Goal: Task Accomplishment & Management: Manage account settings

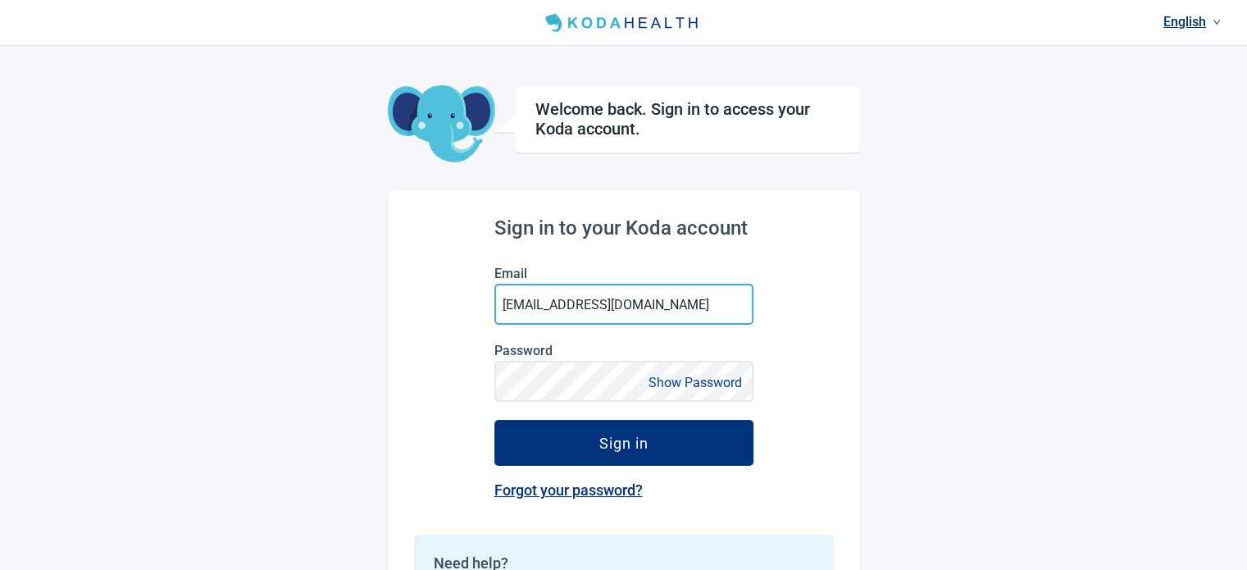
drag, startPoint x: 549, startPoint y: 303, endPoint x: 672, endPoint y: 305, distance: 122.2
click at [672, 305] on input "[EMAIL_ADDRESS][DOMAIN_NAME]" at bounding box center [623, 304] width 259 height 41
type input "[EMAIL_ADDRESS][DOMAIN_NAME]"
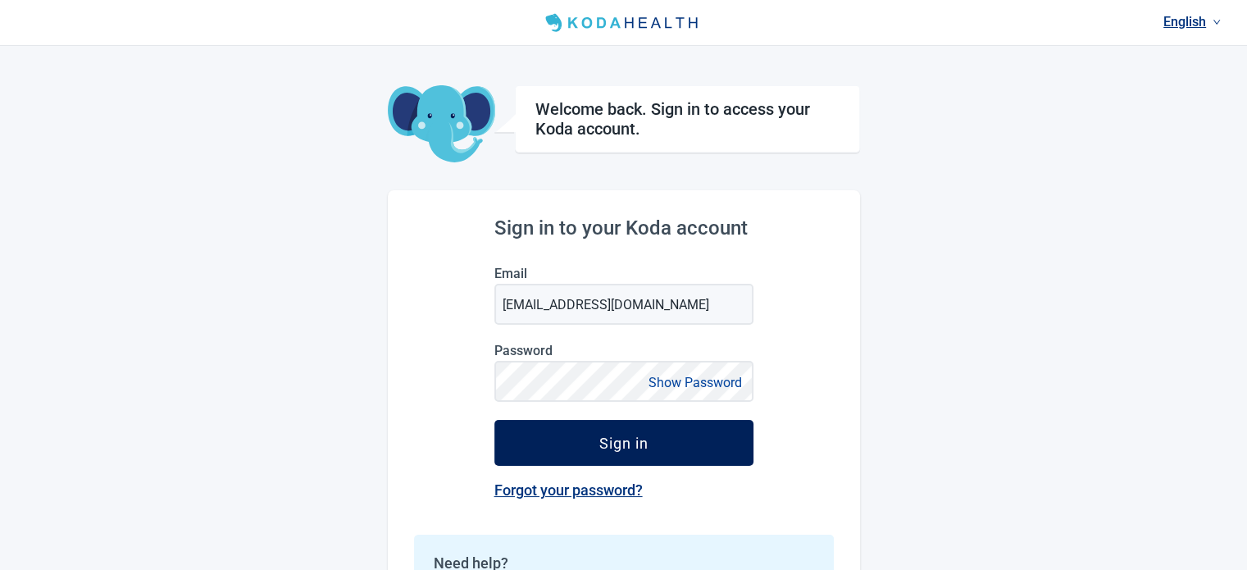
click at [620, 443] on div "Sign in" at bounding box center [623, 443] width 49 height 16
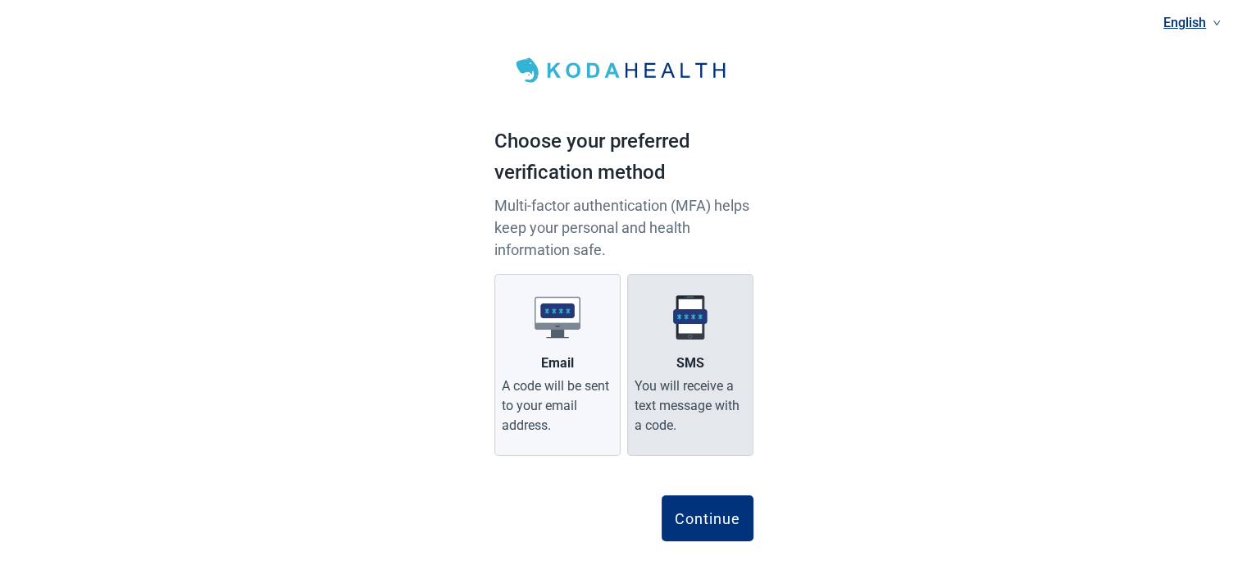
click at [690, 347] on label "SMS You will receive a text message with a code." at bounding box center [690, 365] width 126 height 182
click at [0, 0] on input "SMS You will receive a text message with a code." at bounding box center [0, 0] width 0 height 0
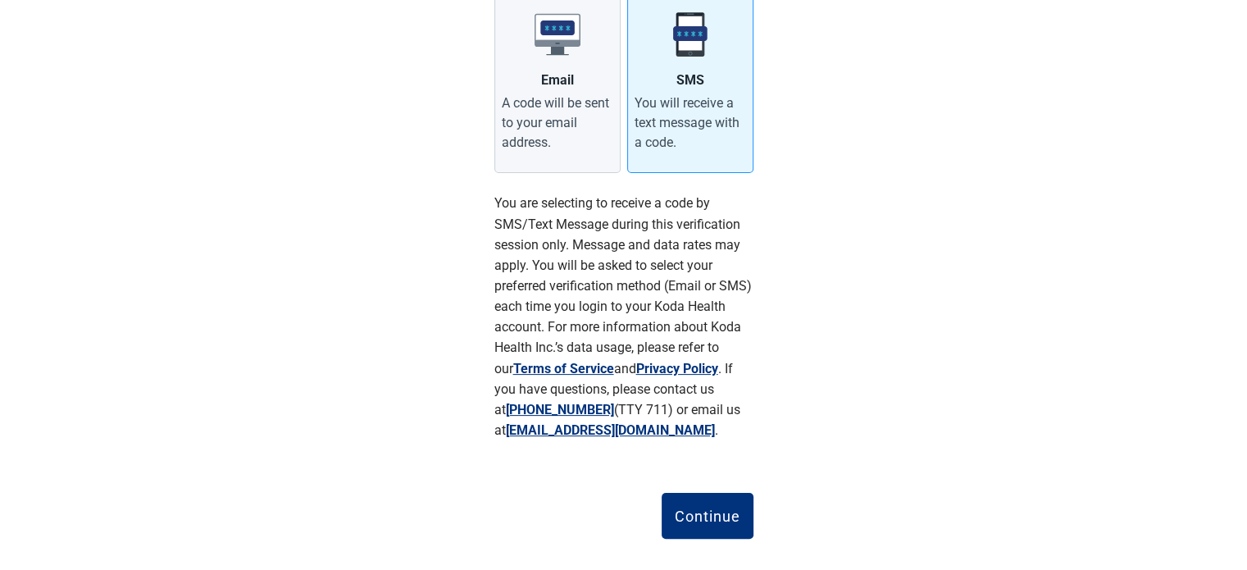
scroll to position [303, 0]
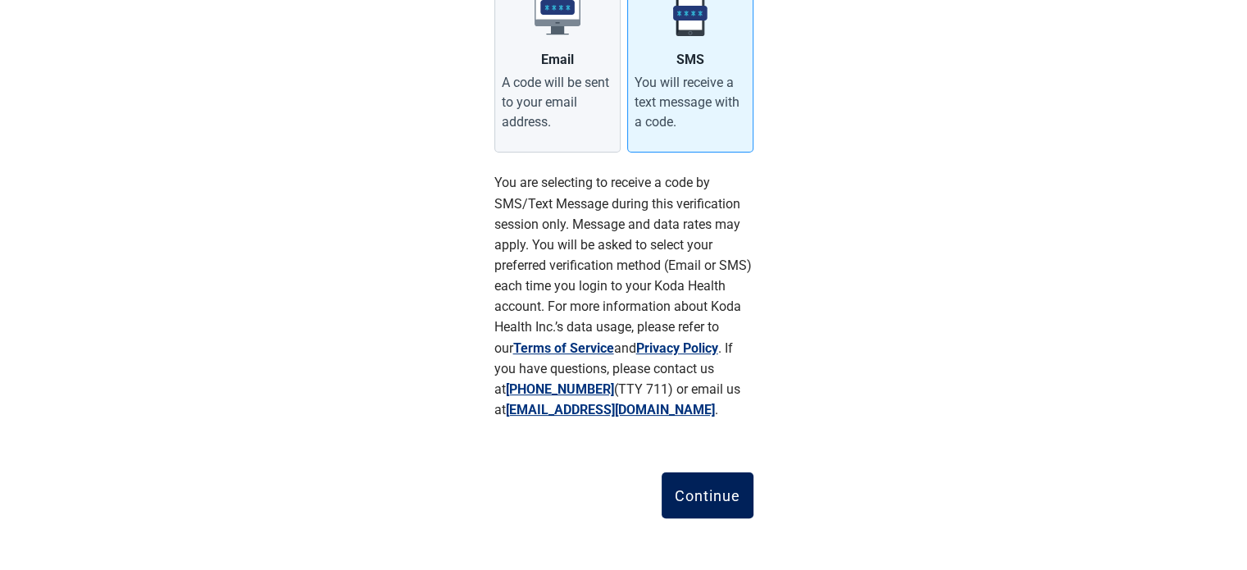
click at [704, 492] on div "Continue" at bounding box center [708, 495] width 66 height 16
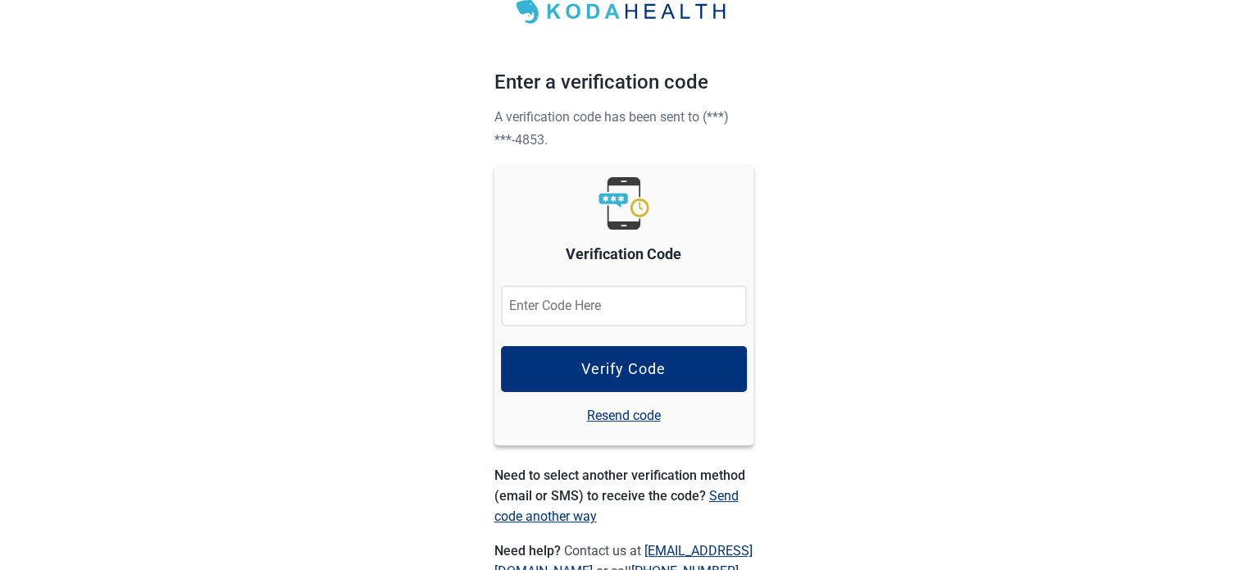
click at [570, 307] on input "Verification Code" at bounding box center [624, 305] width 246 height 41
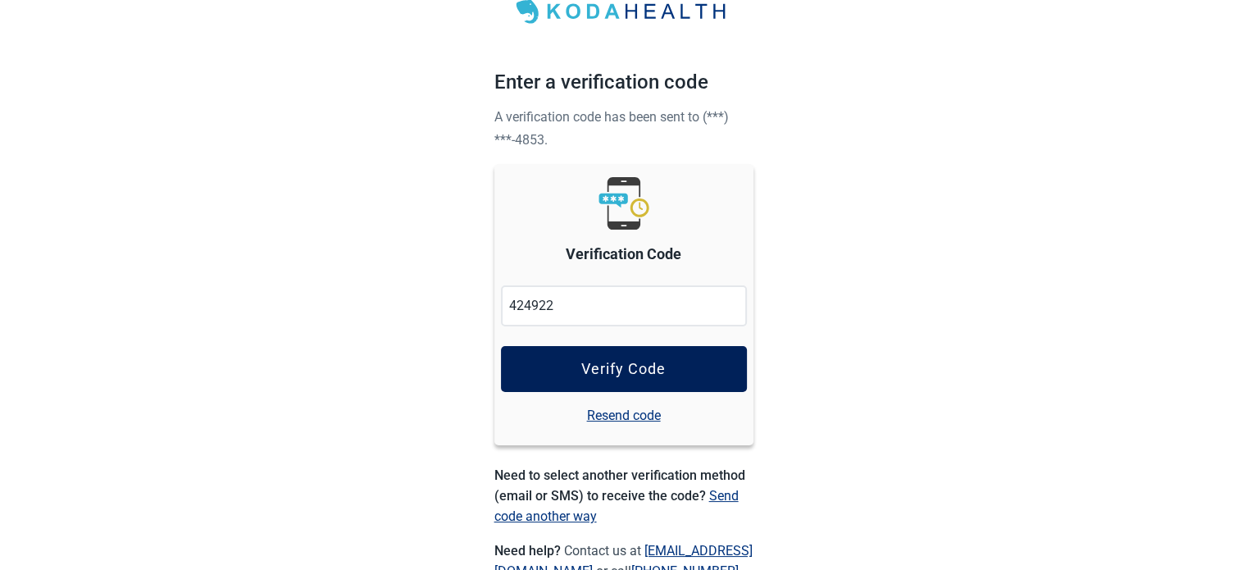
type input "424922"
click at [616, 362] on div "Verify Code" at bounding box center [623, 369] width 84 height 16
click at [615, 368] on div "Verify Code" at bounding box center [623, 369] width 84 height 16
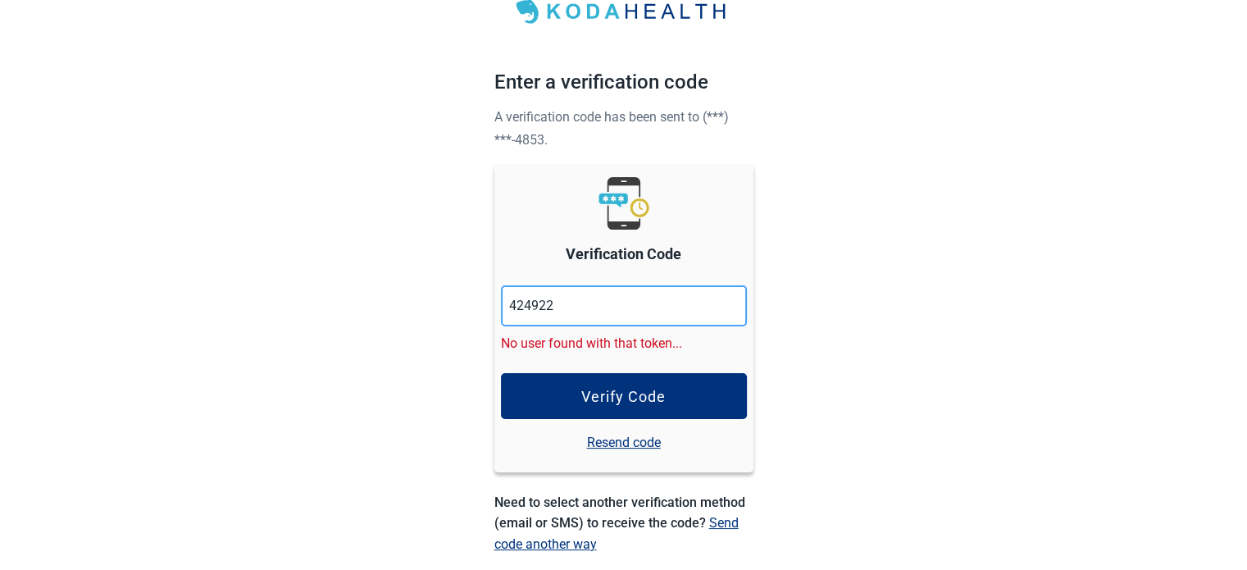
click at [569, 303] on input "424922" at bounding box center [624, 305] width 246 height 41
click at [524, 307] on input "424922" at bounding box center [624, 305] width 246 height 41
click at [557, 302] on input "424922" at bounding box center [624, 305] width 246 height 41
click at [521, 308] on input "424922" at bounding box center [624, 305] width 246 height 41
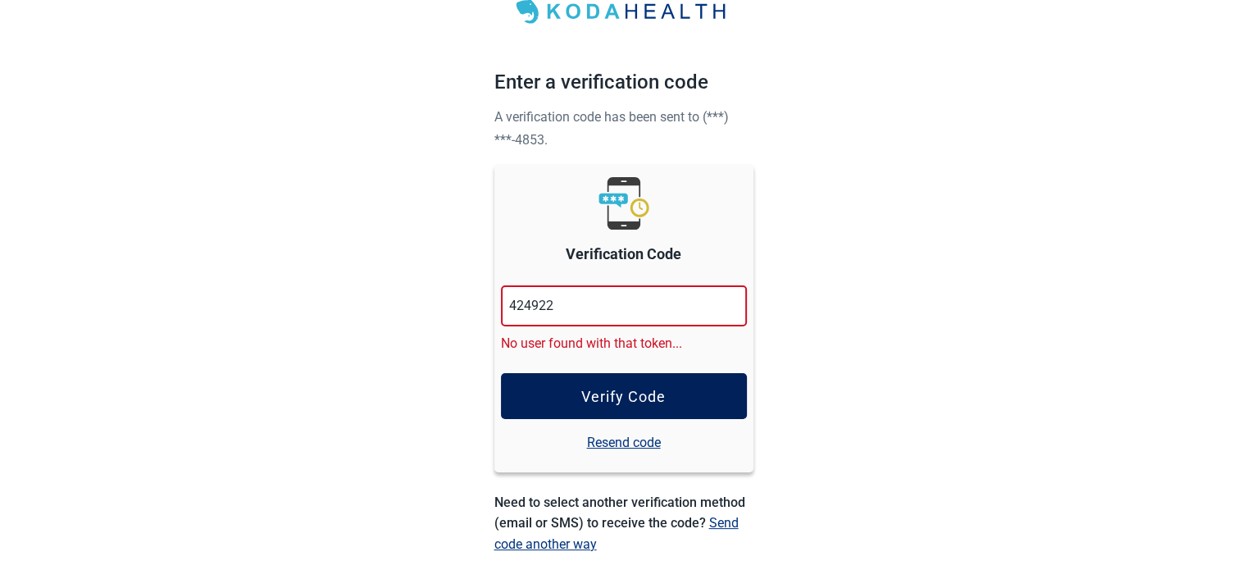
click at [604, 403] on div "Verify Code" at bounding box center [623, 396] width 84 height 16
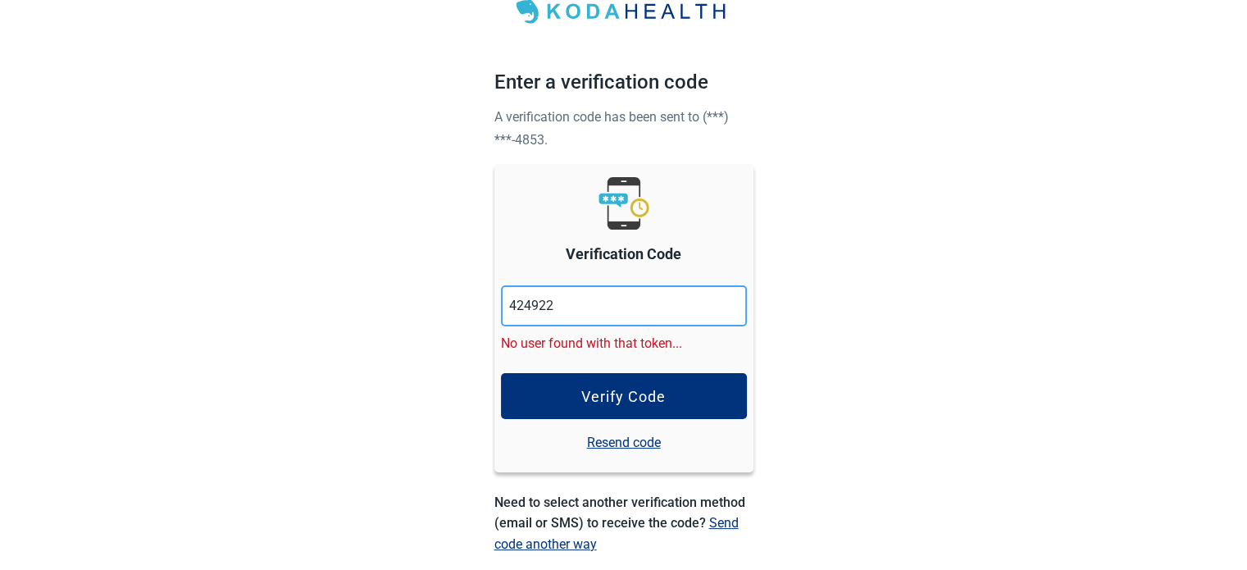
click at [558, 306] on input "424922" at bounding box center [624, 305] width 246 height 41
drag, startPoint x: 558, startPoint y: 306, endPoint x: 479, endPoint y: 303, distance: 78.8
click at [479, 303] on div "English Enter a verification code A verification code has been sent to (***) **…" at bounding box center [624, 321] width 298 height 761
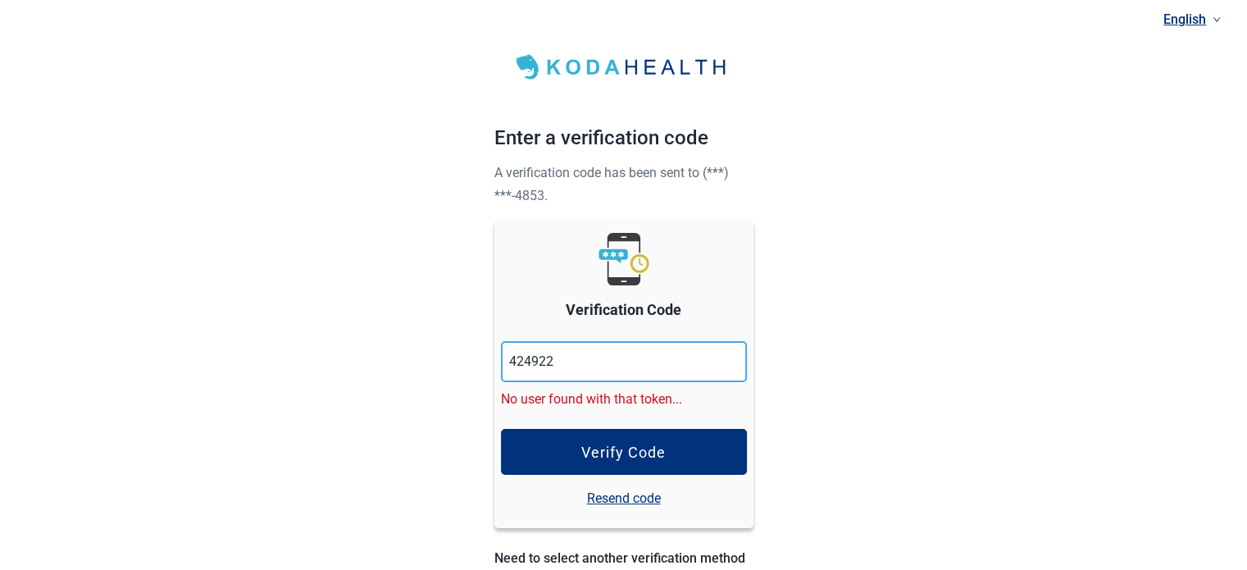
scroll to position [0, 0]
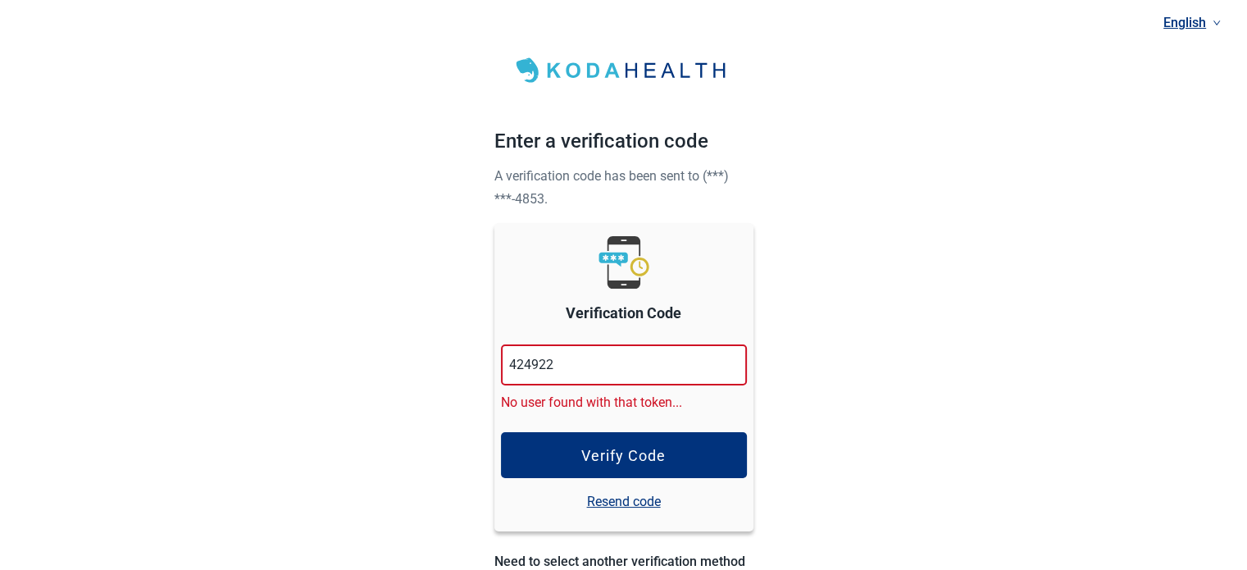
click at [597, 501] on link "Resend code" at bounding box center [624, 501] width 74 height 20
click at [615, 497] on link "Resend code" at bounding box center [624, 501] width 74 height 20
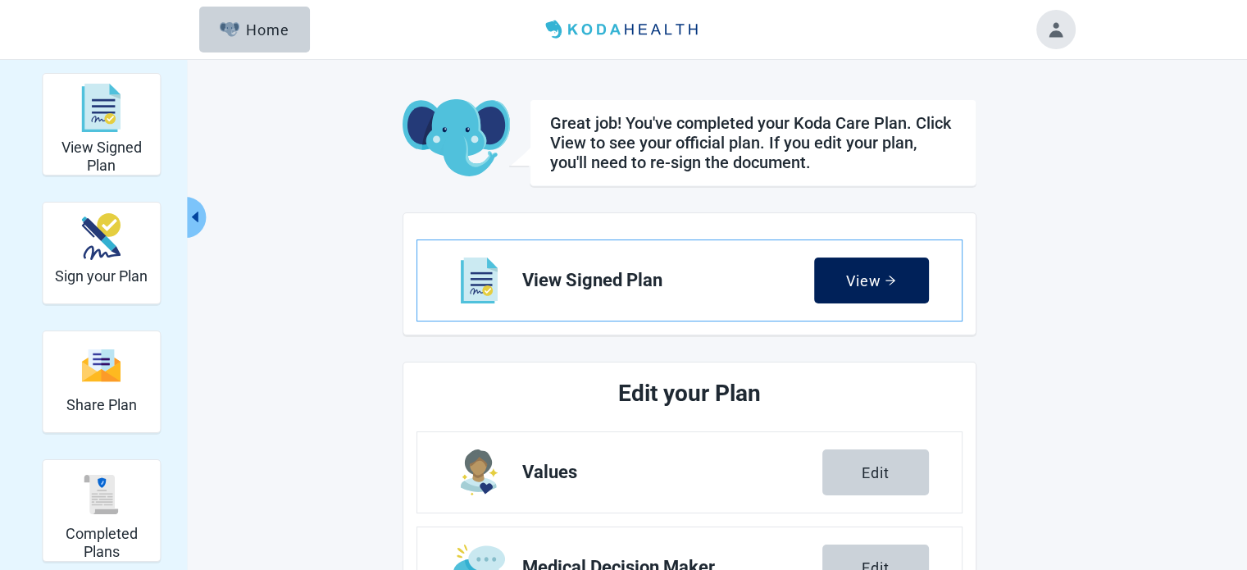
click at [864, 285] on div "View" at bounding box center [871, 280] width 50 height 16
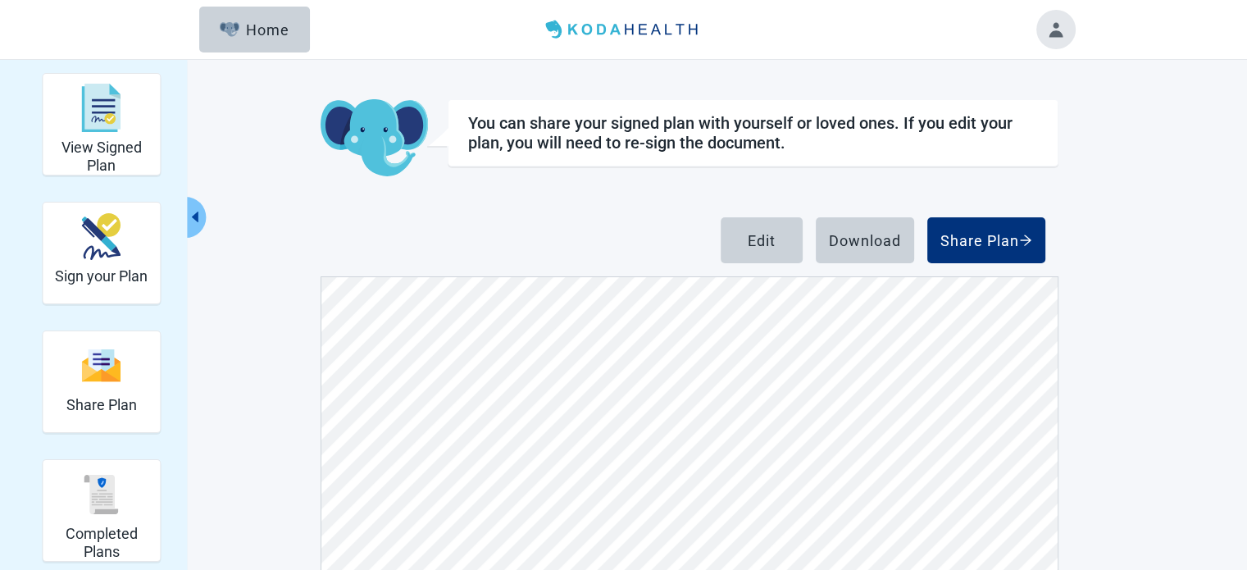
click at [1047, 29] on button "Toggle account menu" at bounding box center [1055, 29] width 39 height 39
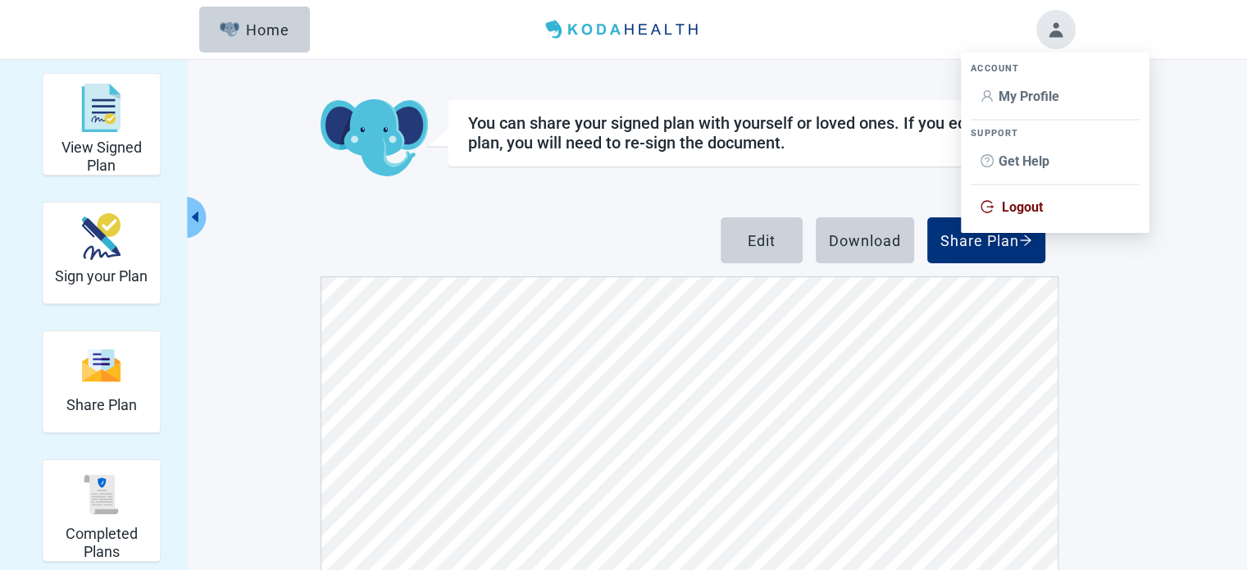
click at [1020, 209] on span "Logout" at bounding box center [1022, 207] width 41 height 16
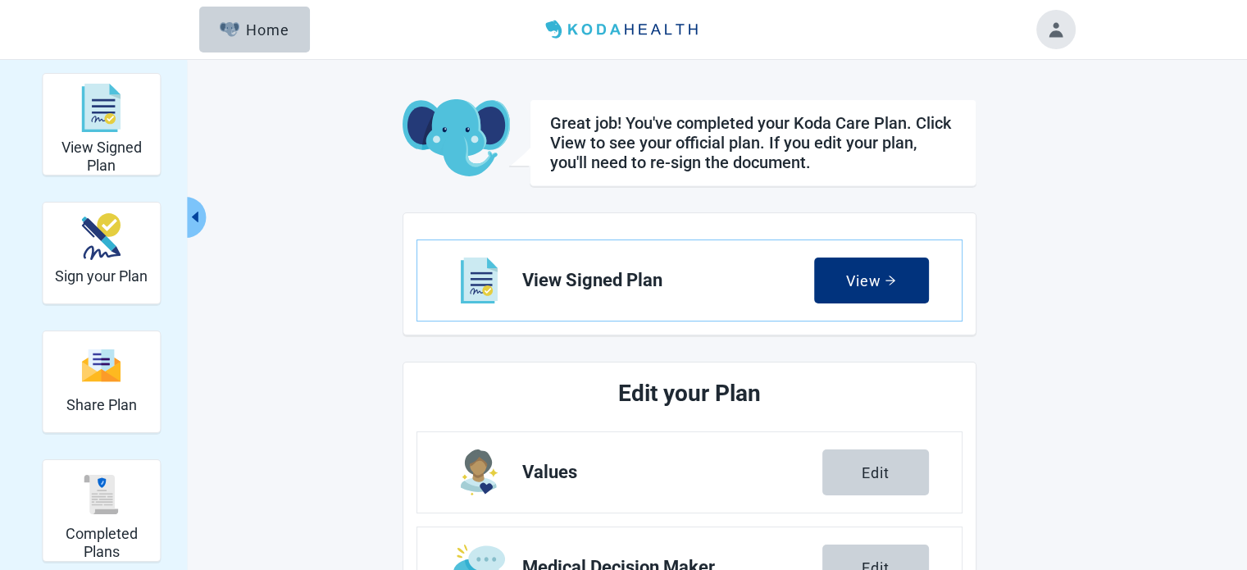
click at [1053, 29] on button "Toggle account menu" at bounding box center [1055, 29] width 39 height 39
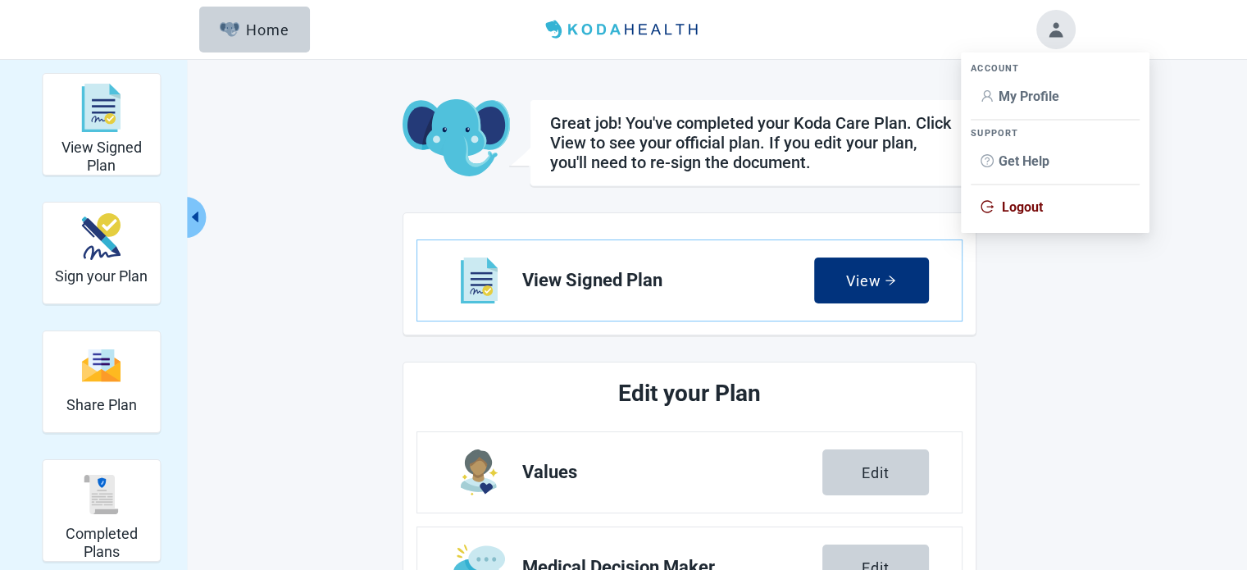
click at [1030, 98] on span "My Profile" at bounding box center [1029, 97] width 61 height 16
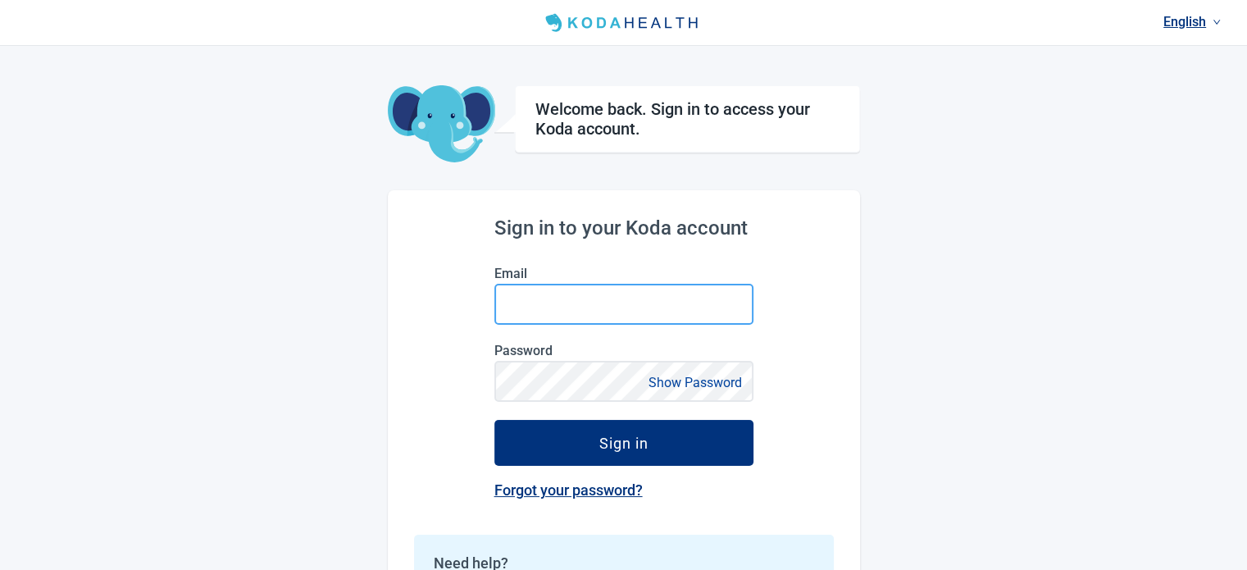
type input "[EMAIL_ADDRESS][DOMAIN_NAME]"
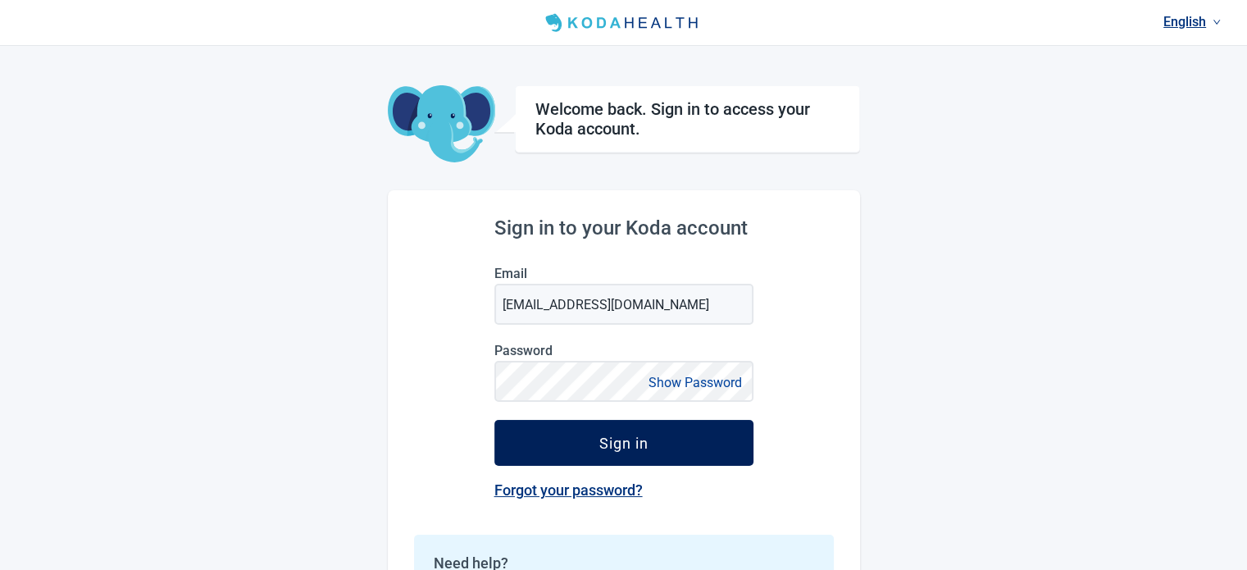
click at [620, 442] on div "Sign in" at bounding box center [623, 443] width 49 height 16
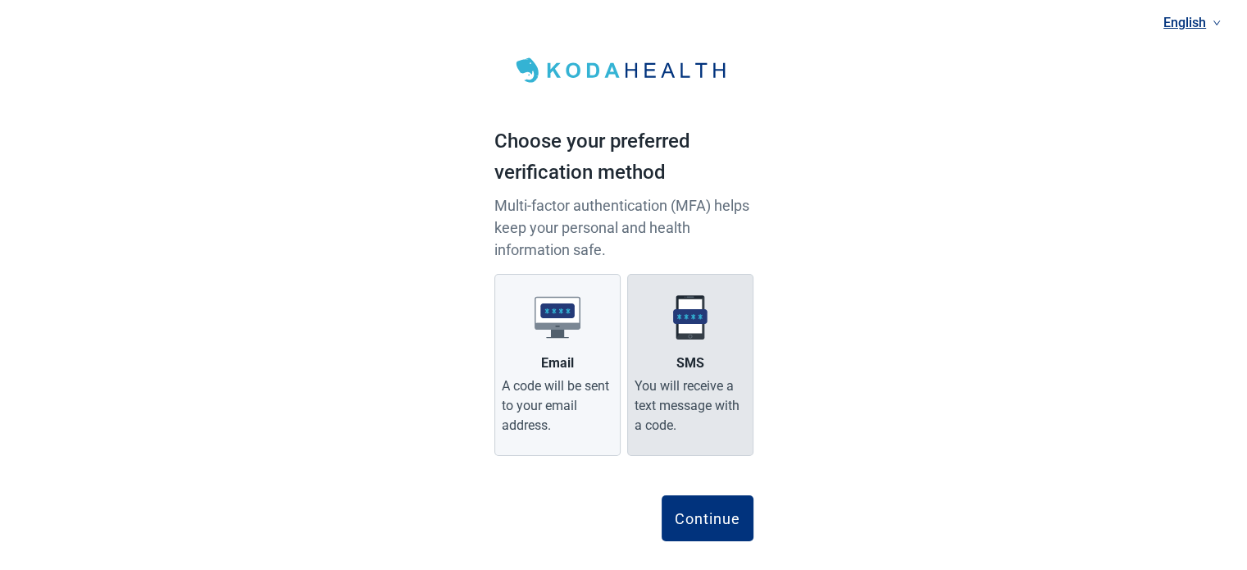
click at [686, 348] on label "SMS You will receive a text message with a code." at bounding box center [690, 365] width 126 height 182
click at [0, 0] on input "SMS You will receive a text message with a code." at bounding box center [0, 0] width 0 height 0
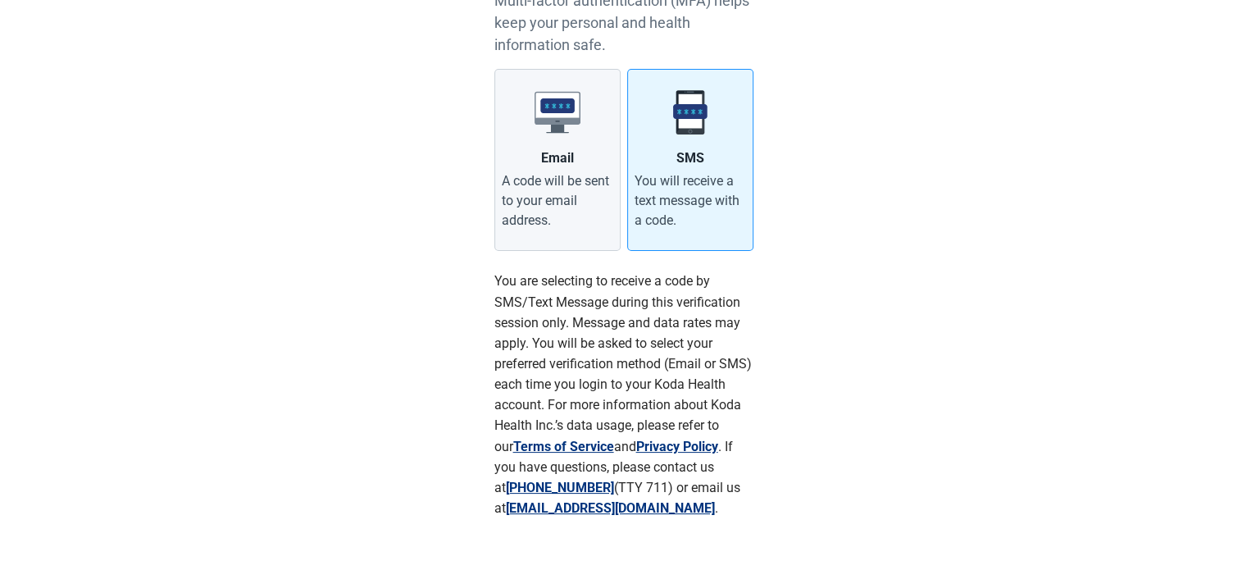
scroll to position [303, 0]
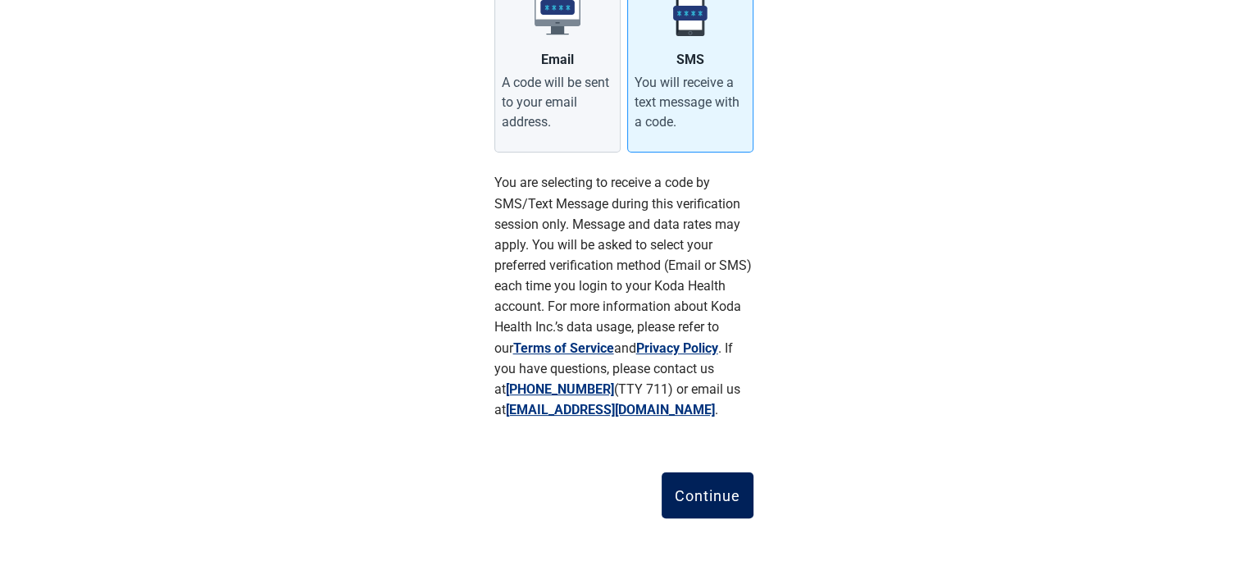
click at [699, 492] on div "Continue" at bounding box center [708, 495] width 66 height 16
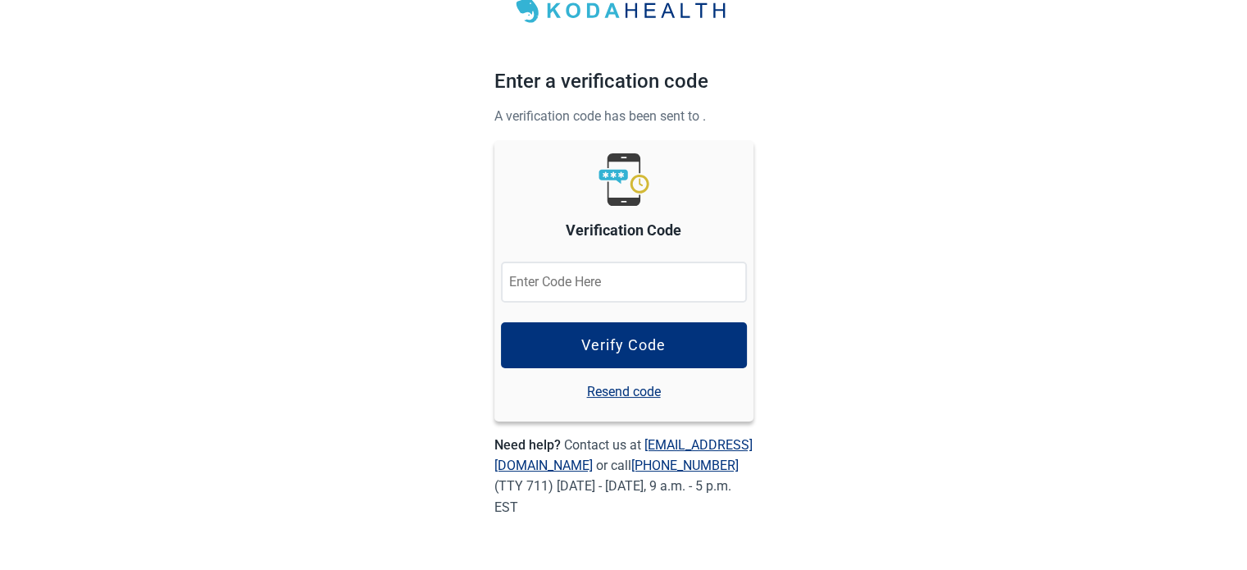
scroll to position [59, 0]
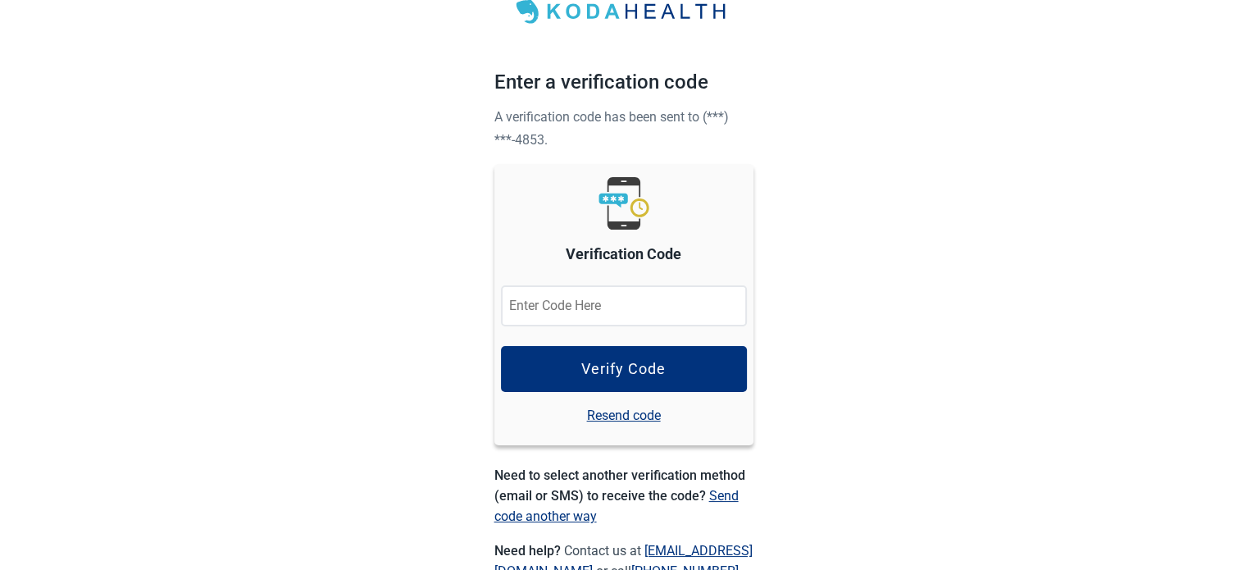
click at [541, 309] on input "Verification Code" at bounding box center [624, 305] width 246 height 41
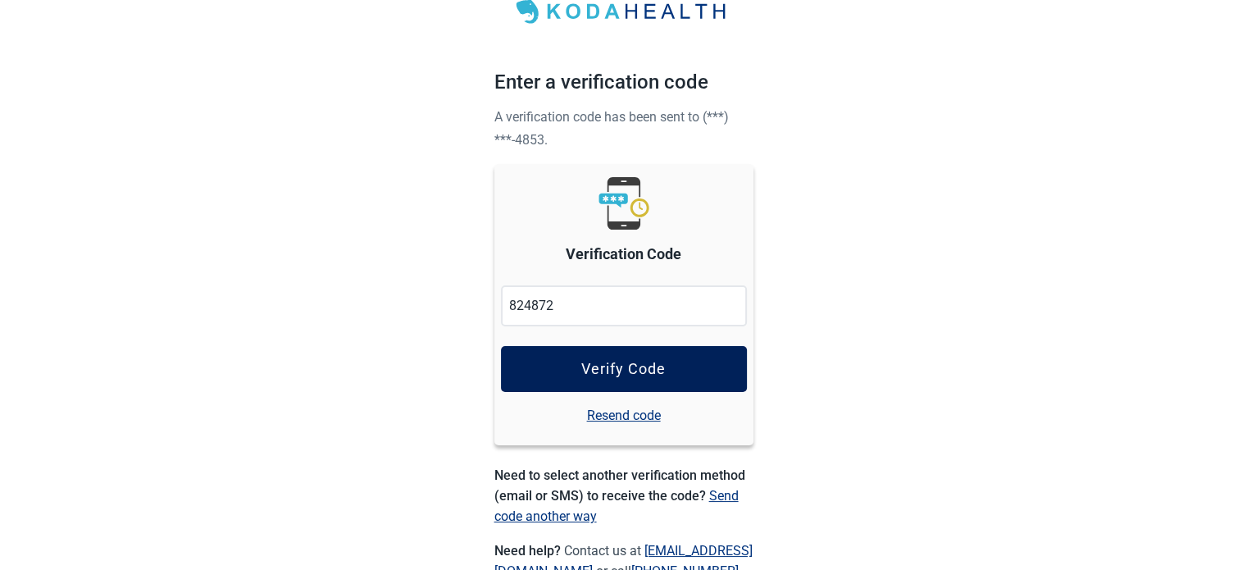
type input "824872"
click at [603, 371] on div "Verify Code" at bounding box center [623, 369] width 84 height 16
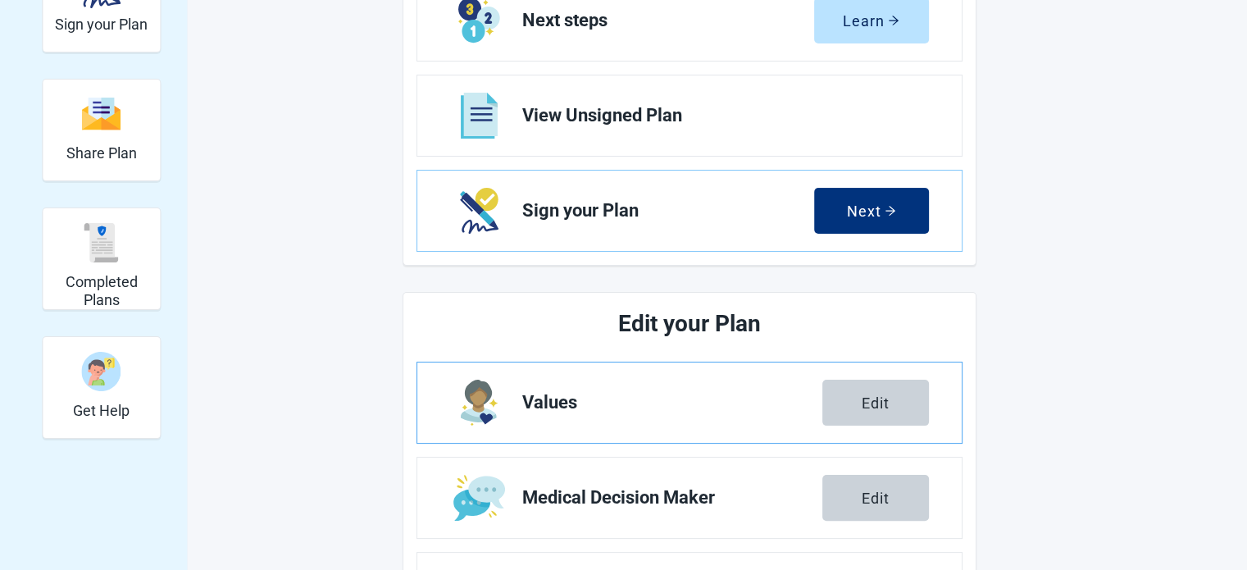
scroll to position [328, 0]
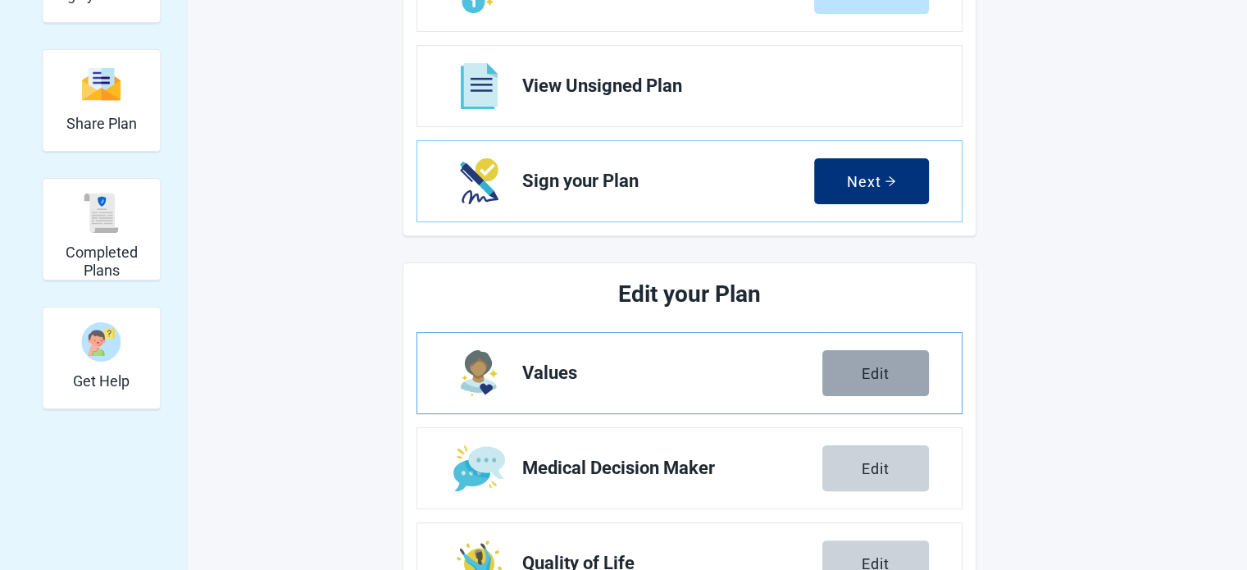
click at [876, 373] on div "Edit" at bounding box center [876, 373] width 28 height 16
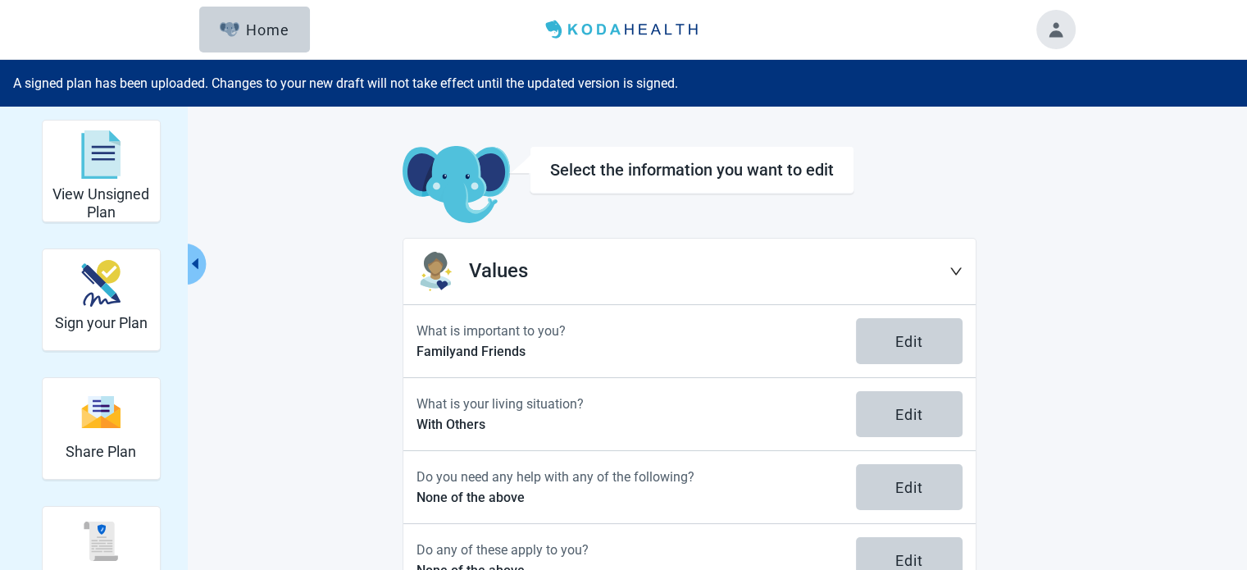
click at [958, 266] on icon "down" at bounding box center [955, 271] width 13 height 13
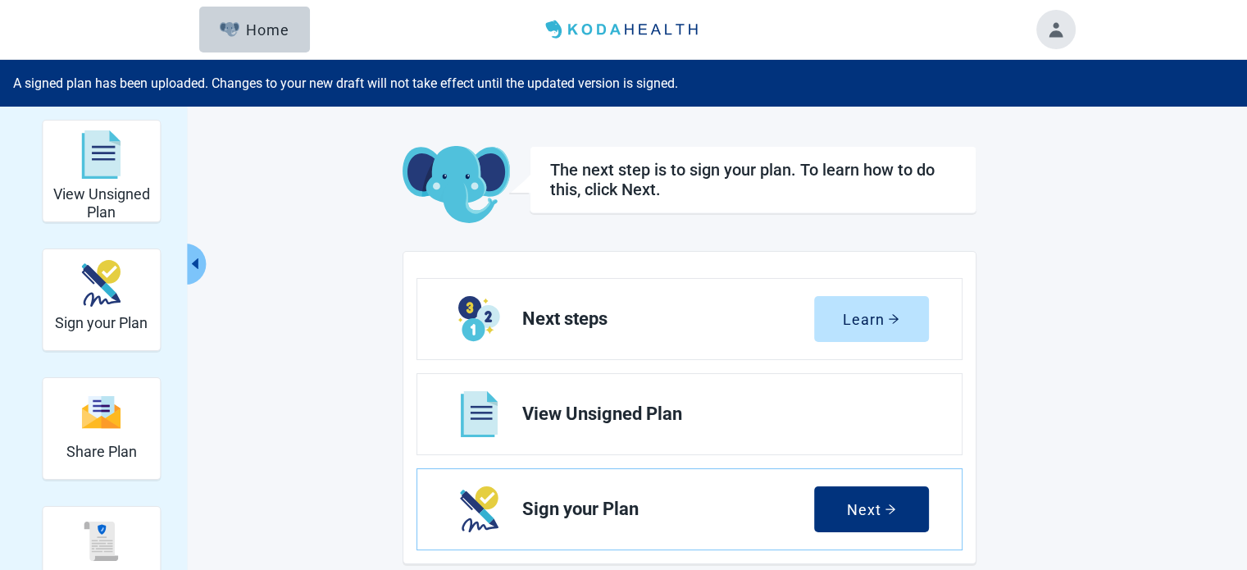
scroll to position [328, 0]
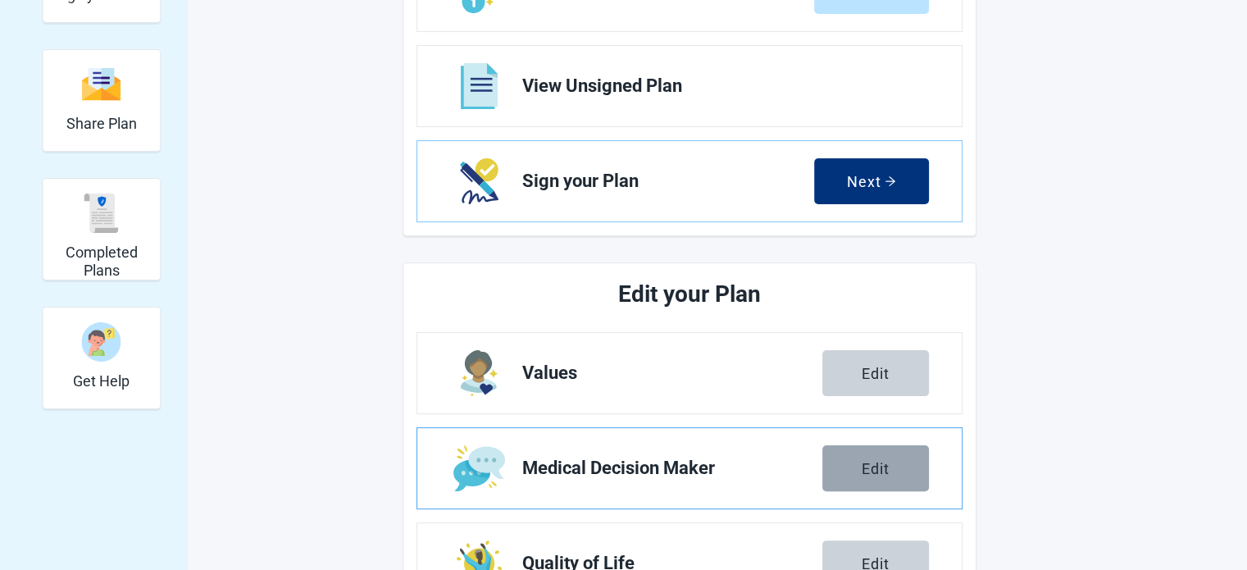
click at [870, 466] on div "Edit" at bounding box center [876, 468] width 28 height 16
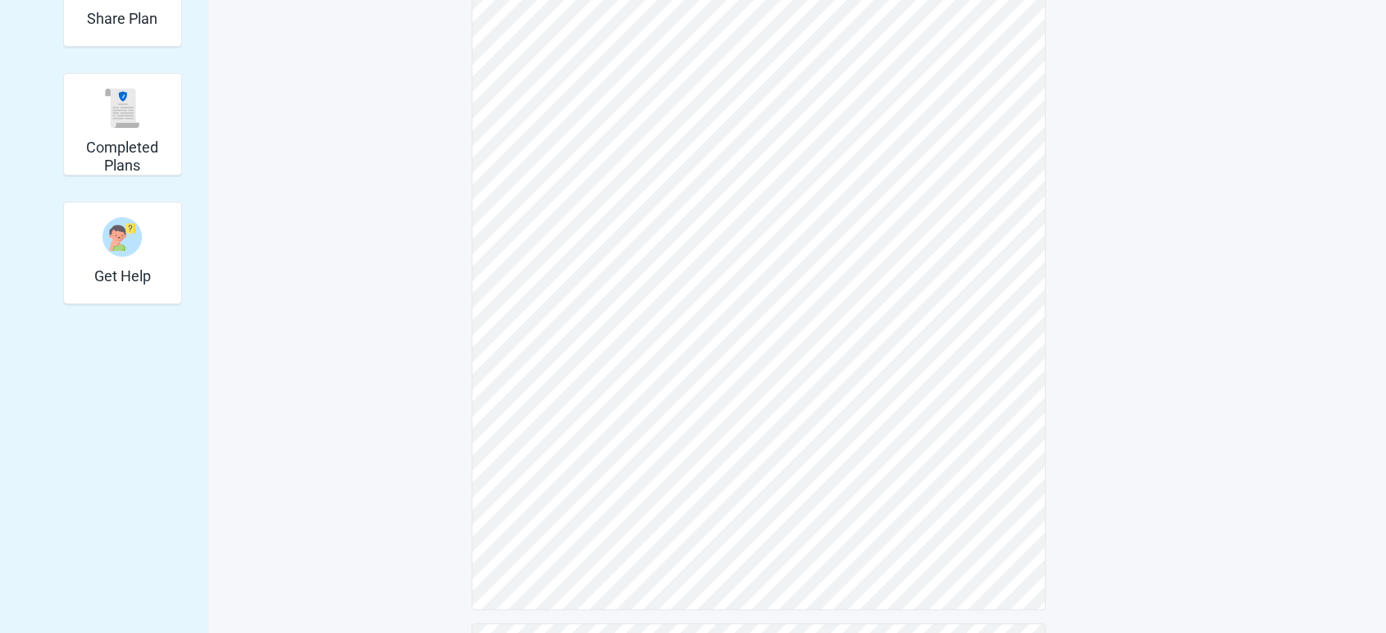
scroll to position [400, 0]
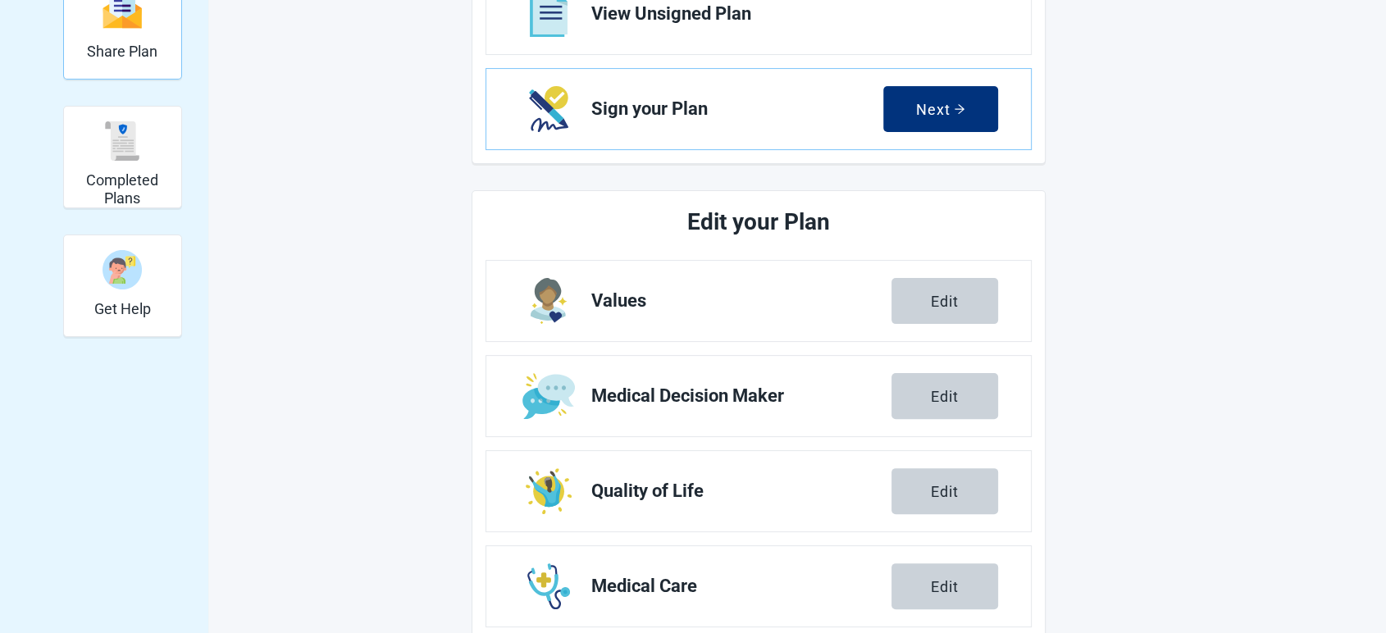
scroll to position [364, 0]
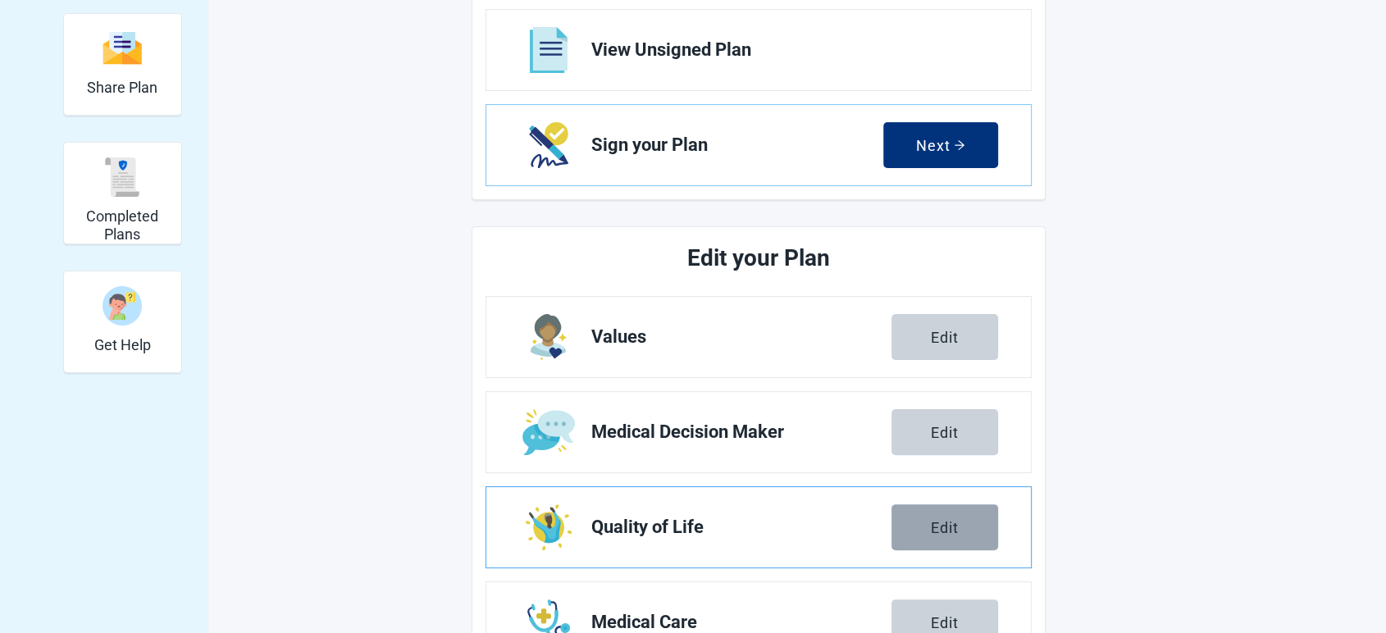
click at [931, 521] on div "Edit" at bounding box center [945, 527] width 28 height 16
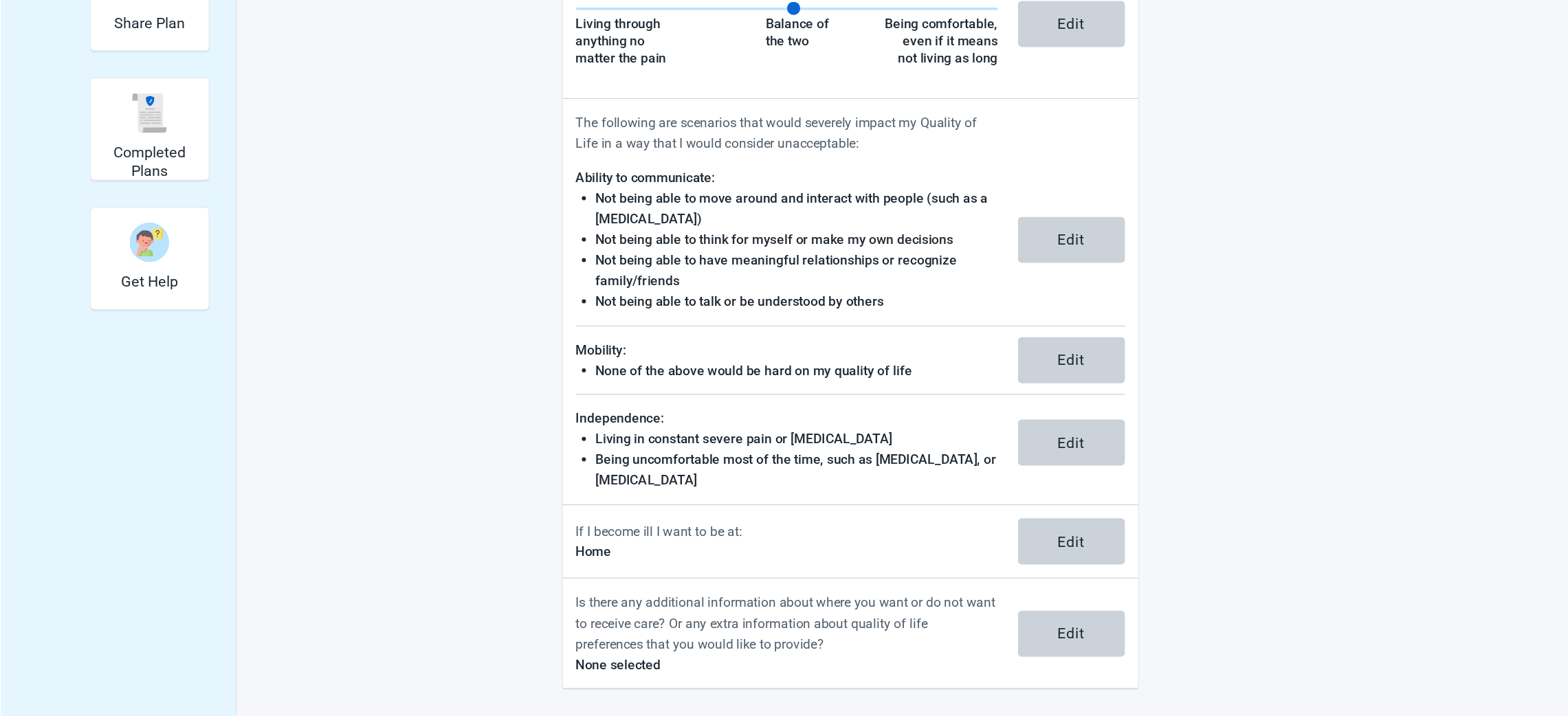
scroll to position [241, 0]
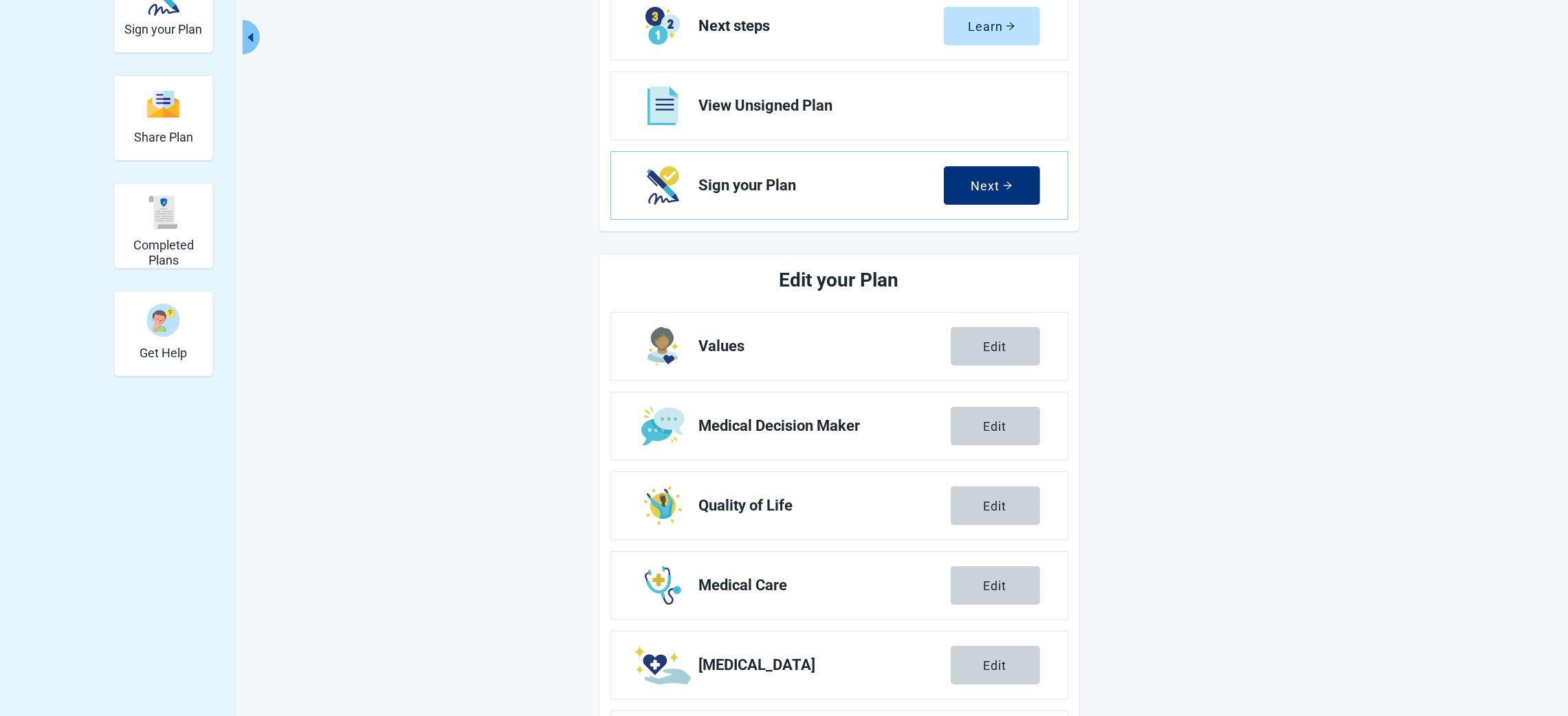
scroll to position [338, 0]
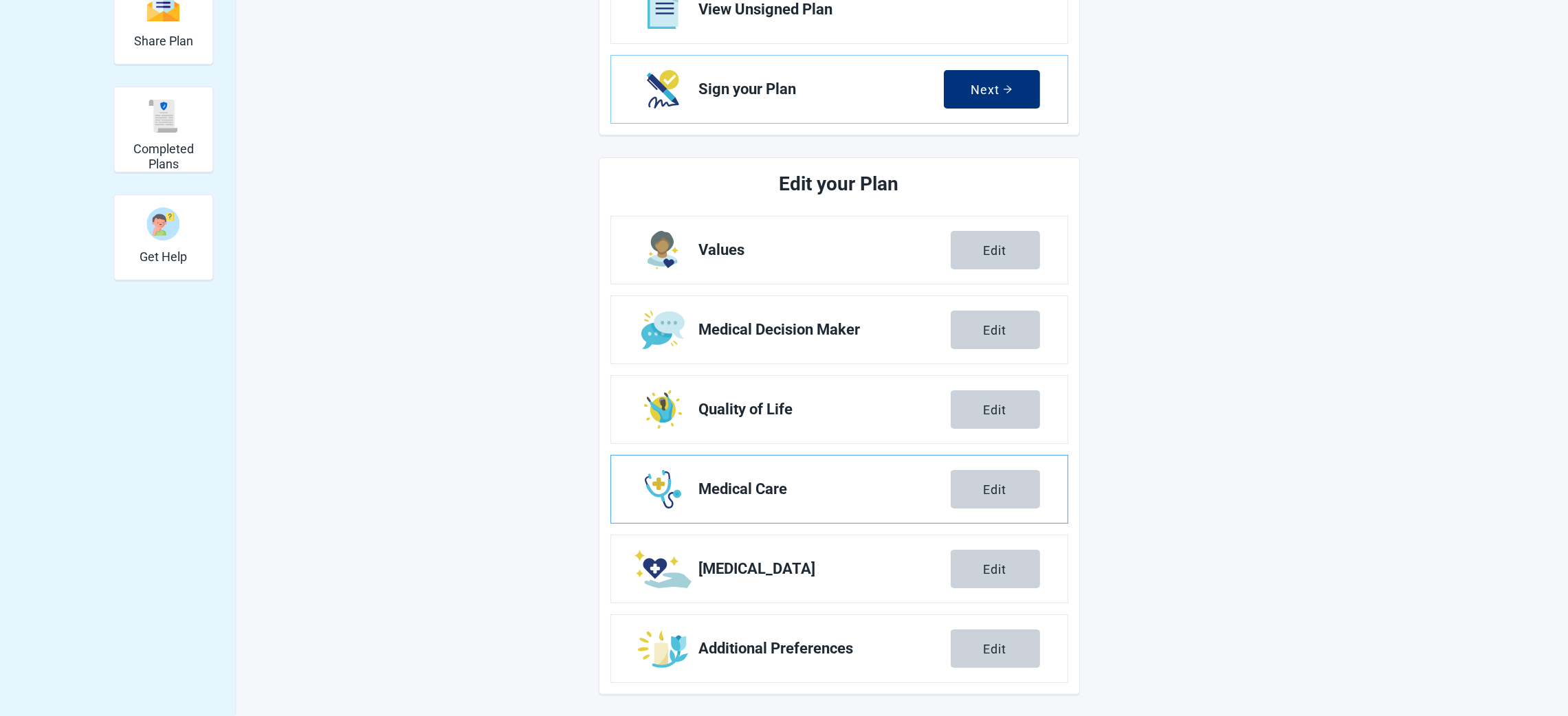
click at [738, 477] on span "Medical Care" at bounding box center [825, 490] width 252 height 17
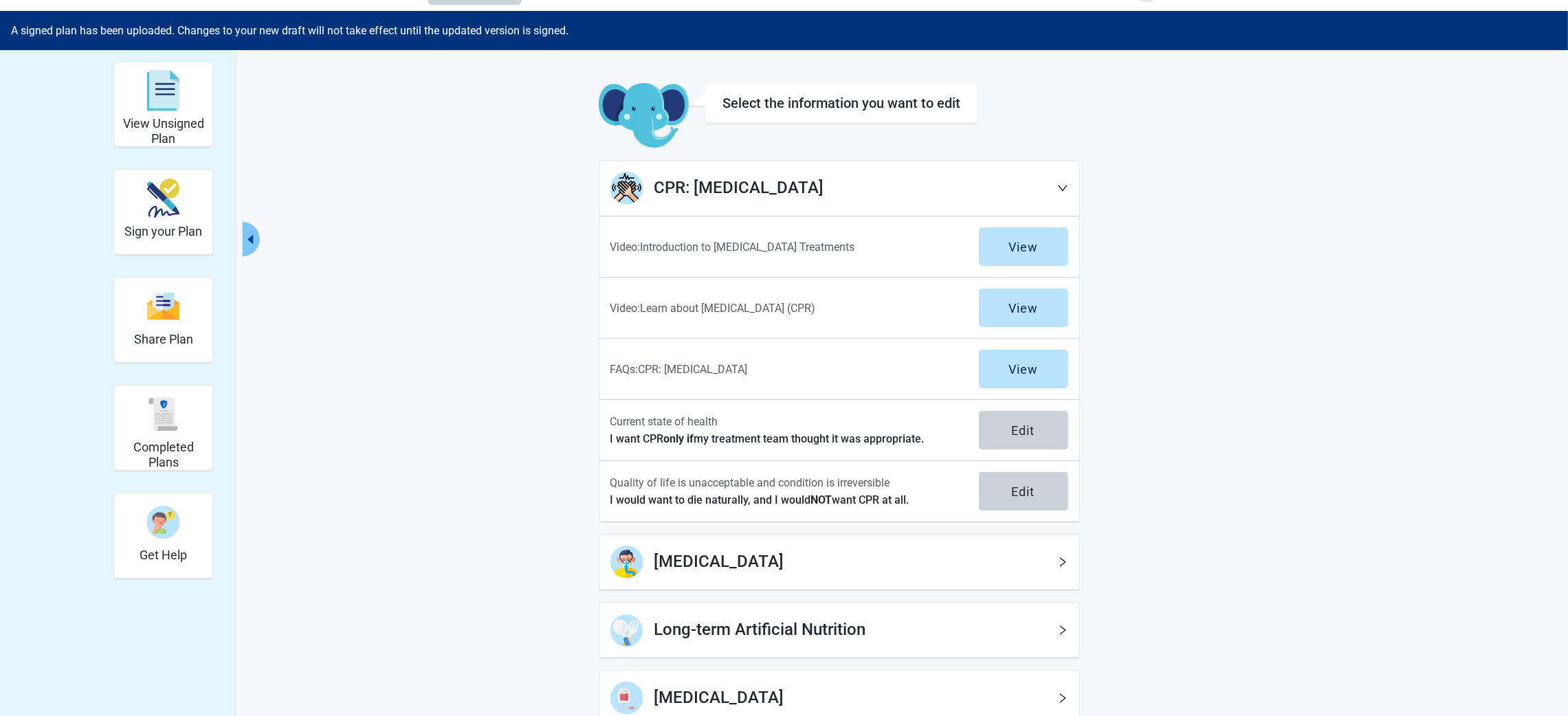
scroll to position [143, 0]
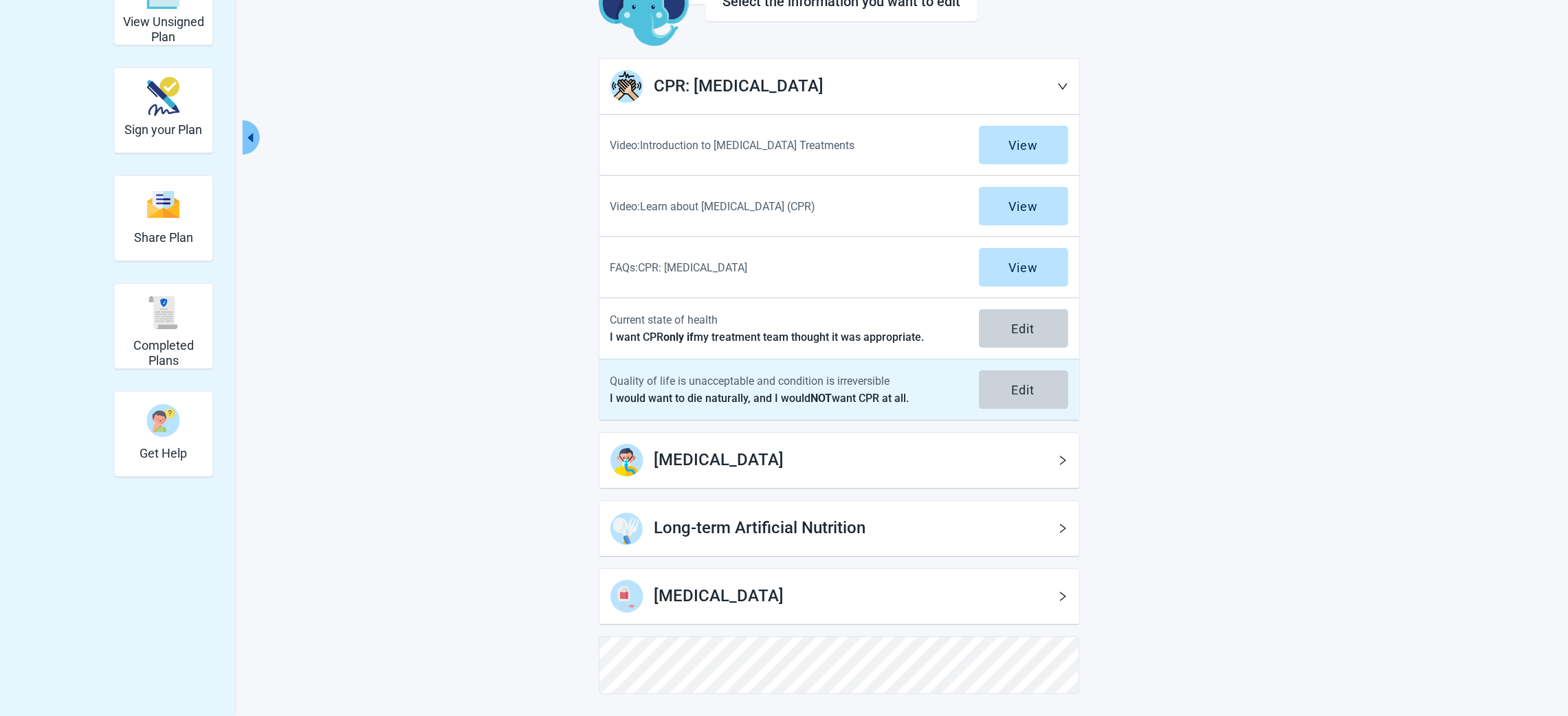
drag, startPoint x: 583, startPoint y: 303, endPoint x: 935, endPoint y: 402, distance: 365.7
click at [935, 402] on main "Select the information you want to edit CPR: Cardiopulmonary Resuscitation Vide…" at bounding box center [839, 338] width 646 height 713
copy div "Current state of health I want CPR only if my treatment team thought it was app…"
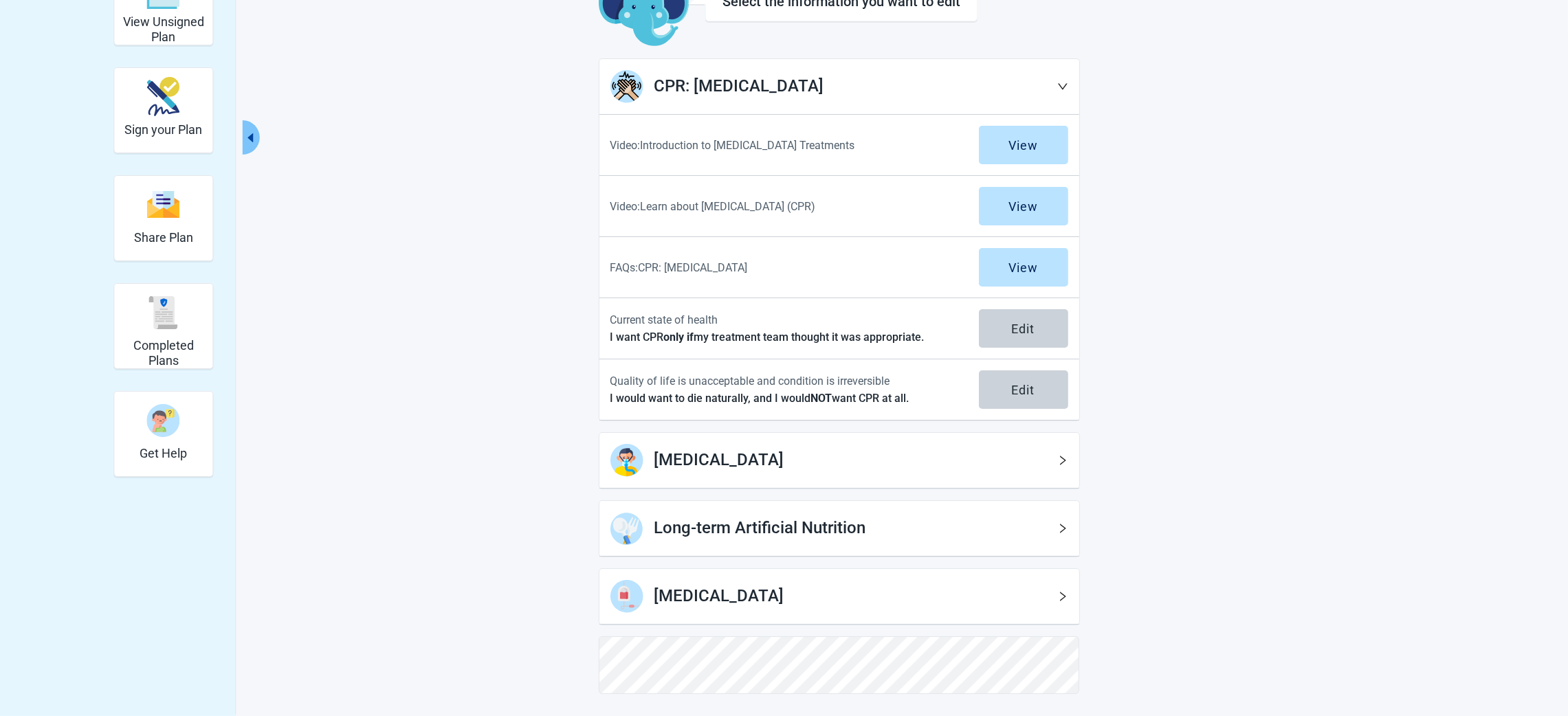
click at [1045, 460] on icon "right" at bounding box center [1062, 460] width 11 height 11
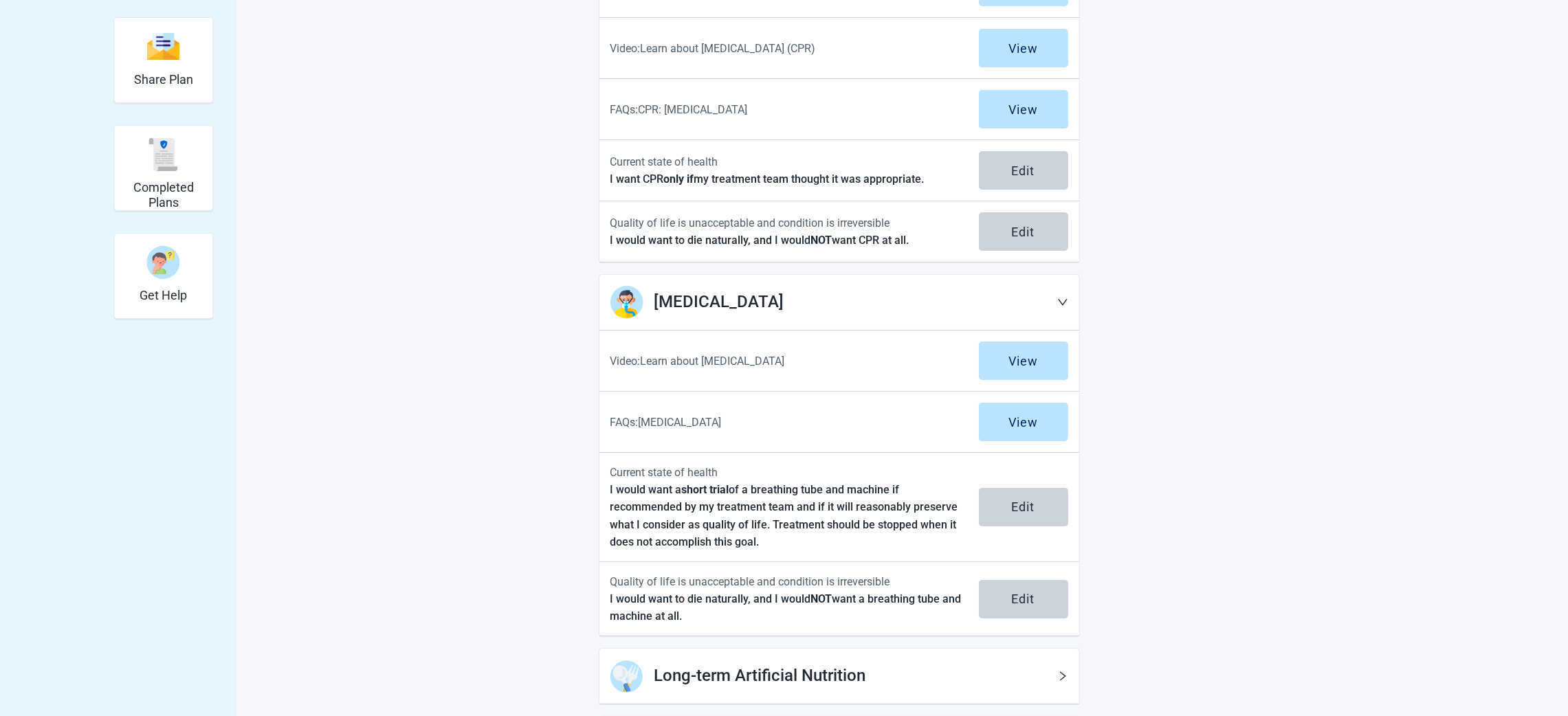
scroll to position [349, 0]
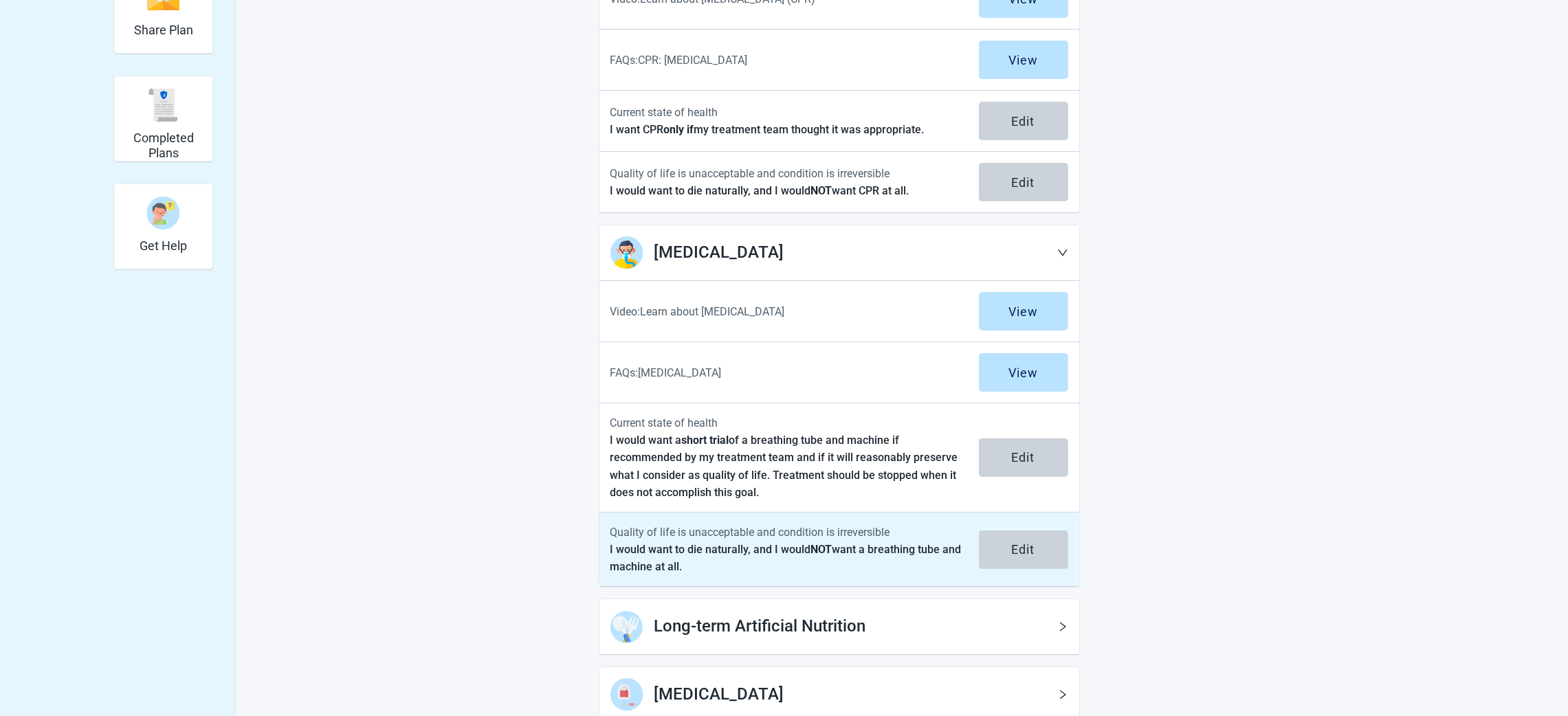
drag, startPoint x: 575, startPoint y: 421, endPoint x: 859, endPoint y: 578, distance: 324.5
click at [859, 477] on main "Select the information you want to edit CPR: Cardiopulmonary Resuscitation Vide…" at bounding box center [839, 283] width 646 height 1019
copy div "Current state of health I would want a short trial of a breathing tube and mach…"
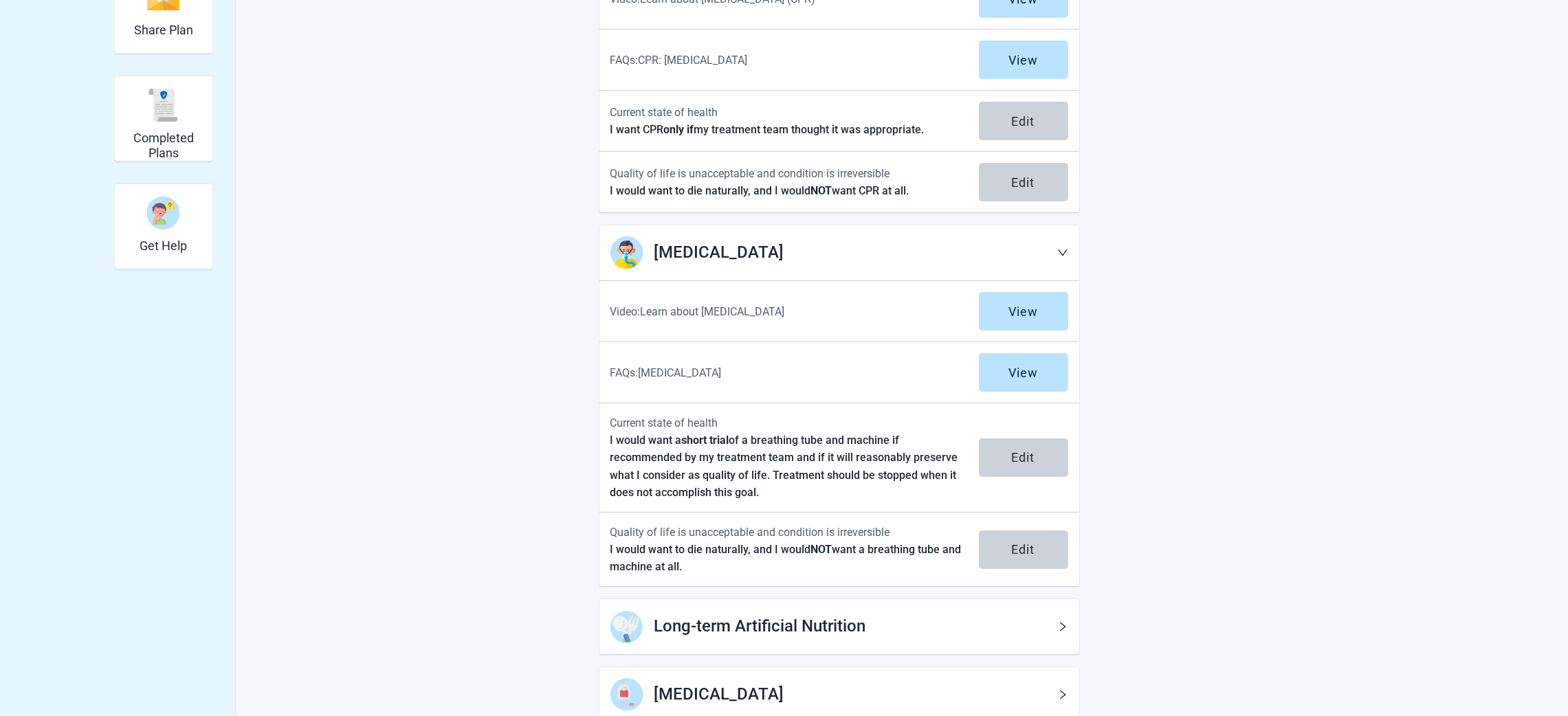
click at [828, 477] on h1 "Long-term Artificial Nutrition" at bounding box center [856, 626] width 402 height 26
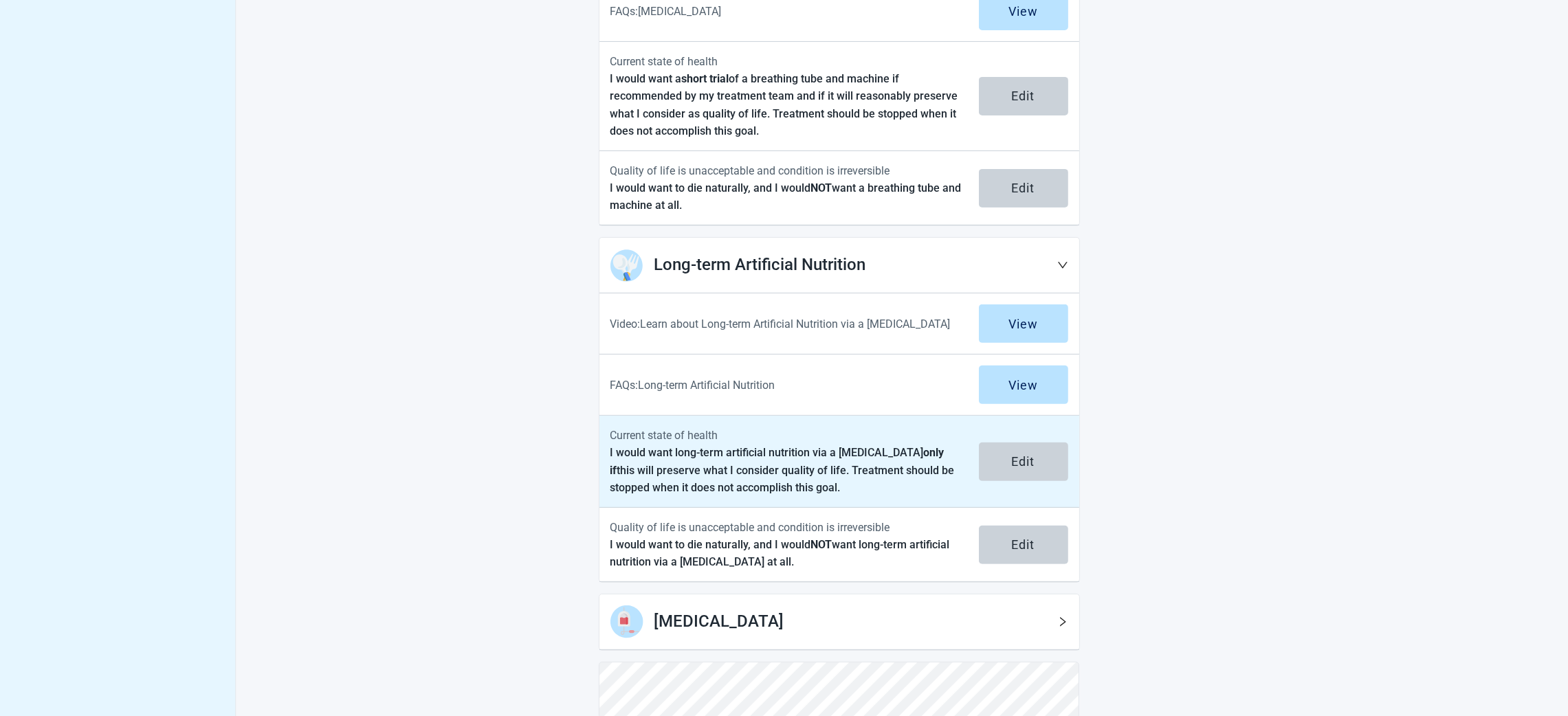
scroll to position [739, 0]
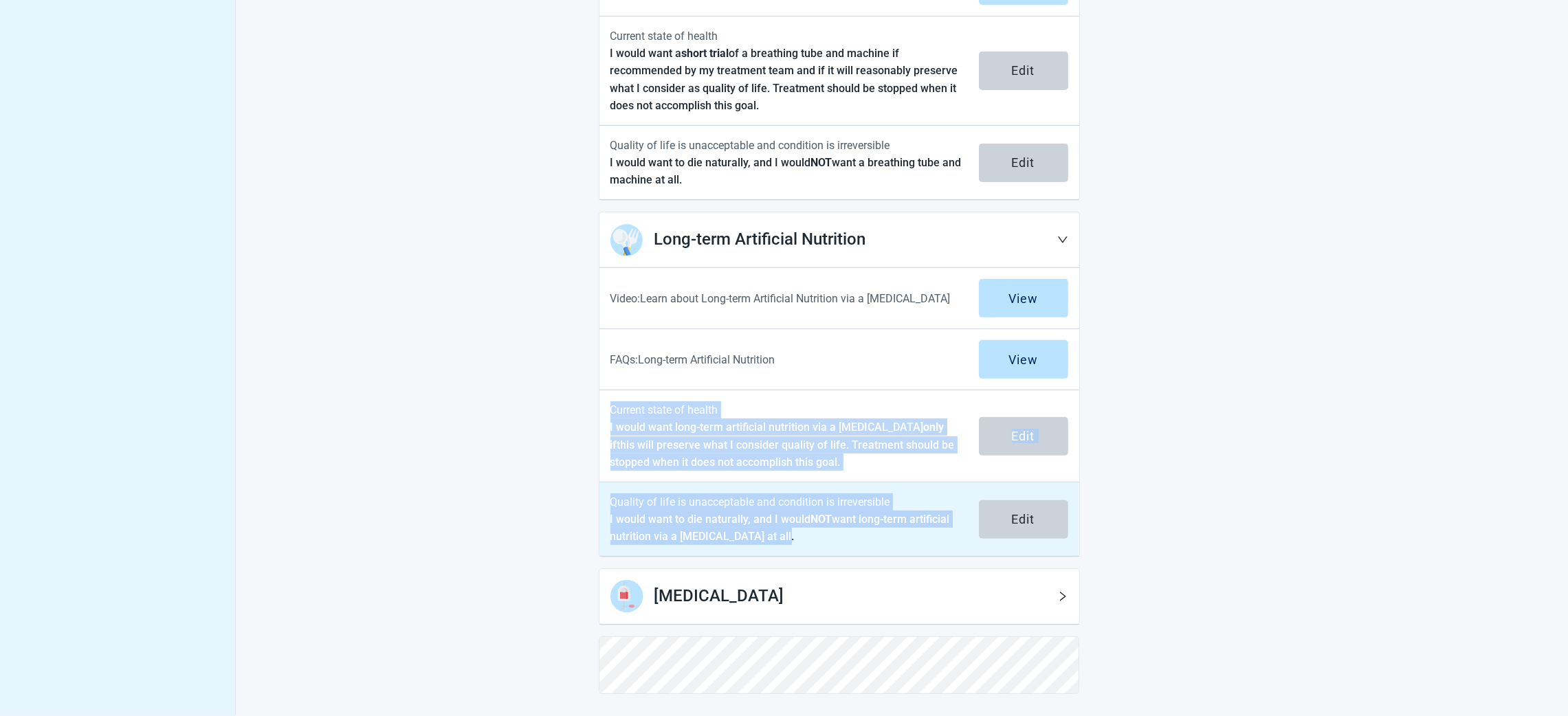
drag, startPoint x: 597, startPoint y: 400, endPoint x: 878, endPoint y: 535, distance: 311.7
click at [878, 477] on main "Select the information you want to edit CPR: Cardiopulmonary Resuscitation Vide…" at bounding box center [839, 40] width 646 height 1307
copy div "Current state of health I would want long-term artificial nutrition via a feedi…"
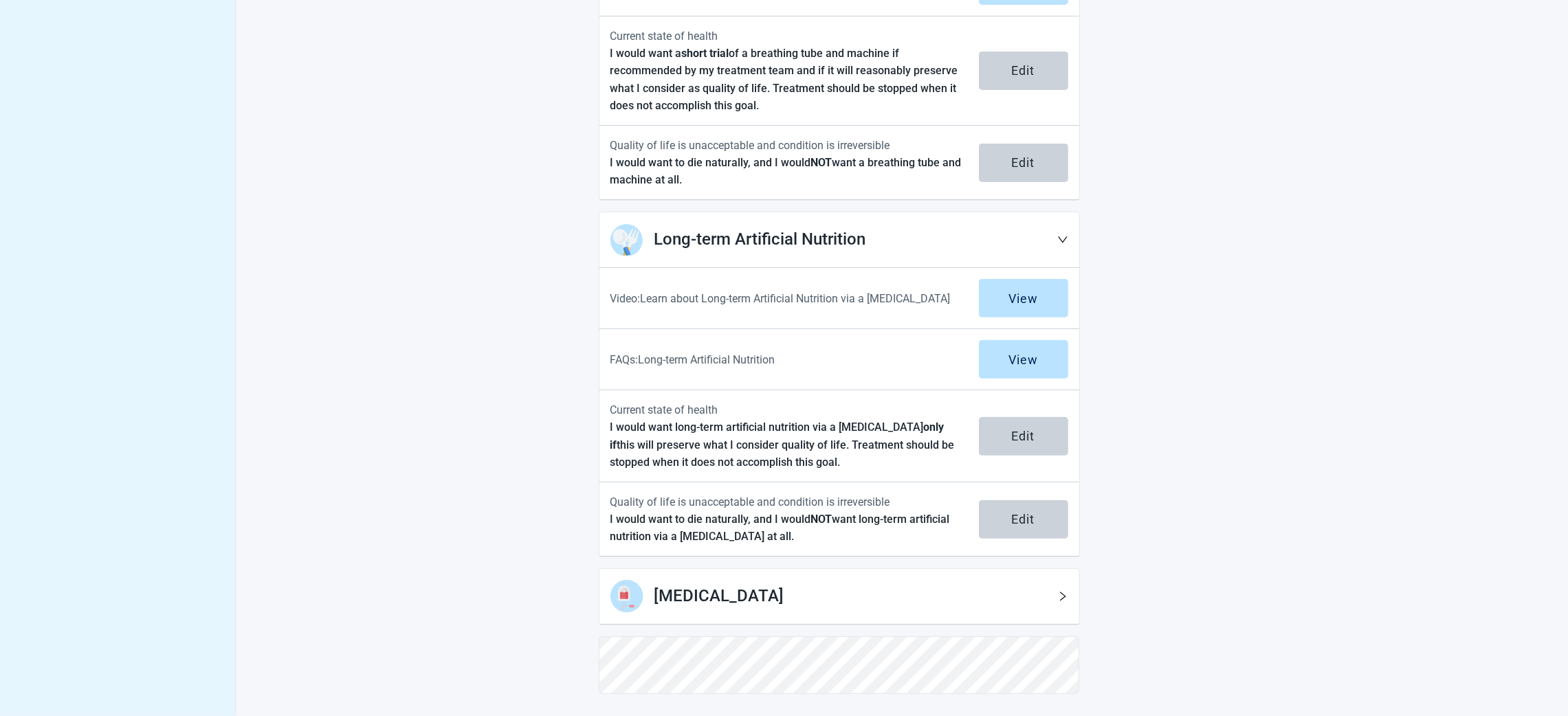
click at [1045, 477] on h1 "Dialysis" at bounding box center [856, 596] width 402 height 26
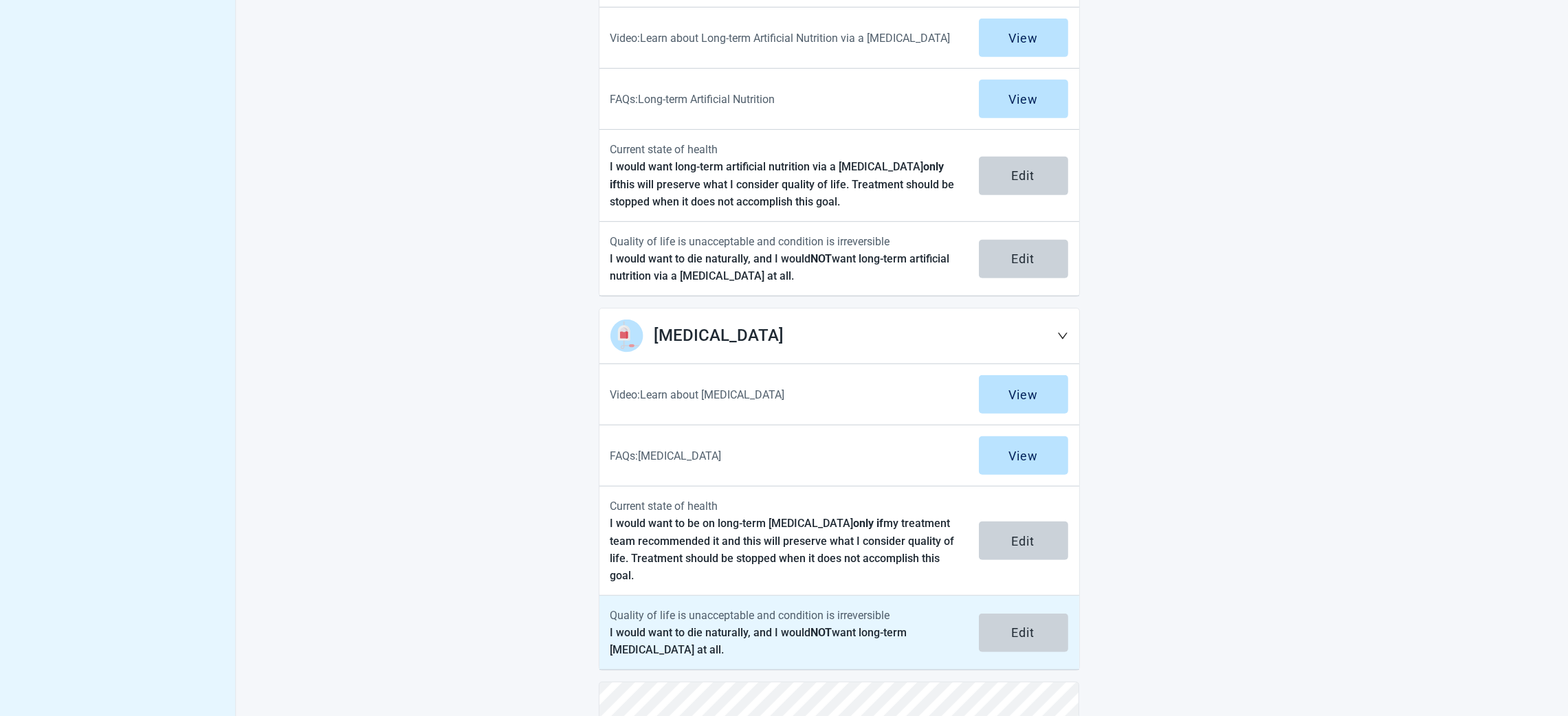
scroll to position [1026, 0]
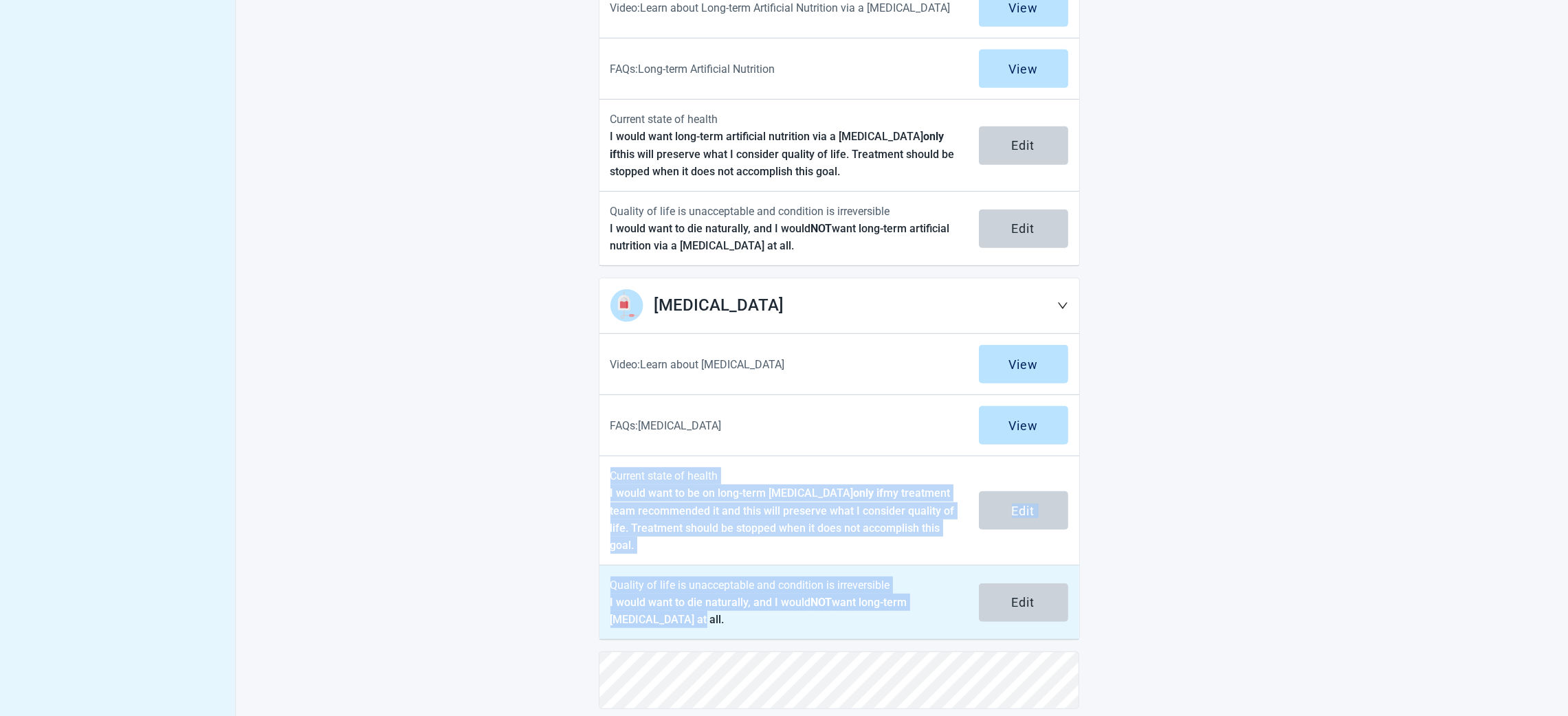
drag, startPoint x: 610, startPoint y: 478, endPoint x: 927, endPoint y: 616, distance: 345.7
click at [927, 477] on div "Dialysis Video: Learn about Dialysis View FAQs: Dialysis View Current state of …" at bounding box center [839, 459] width 481 height 363
copy div "Current state of health I would want to be on long-term dialysis only if my tre…"
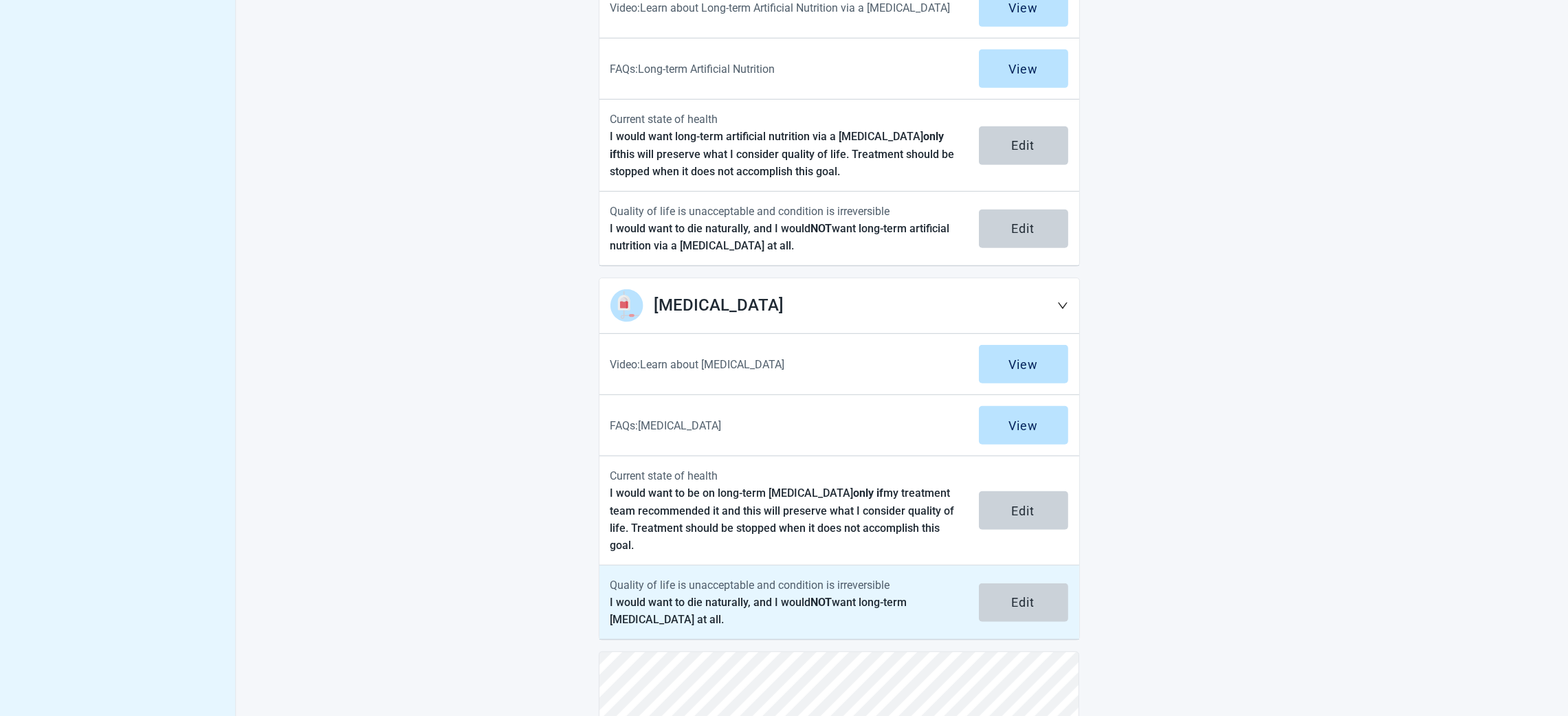
scroll to position [1102, 0]
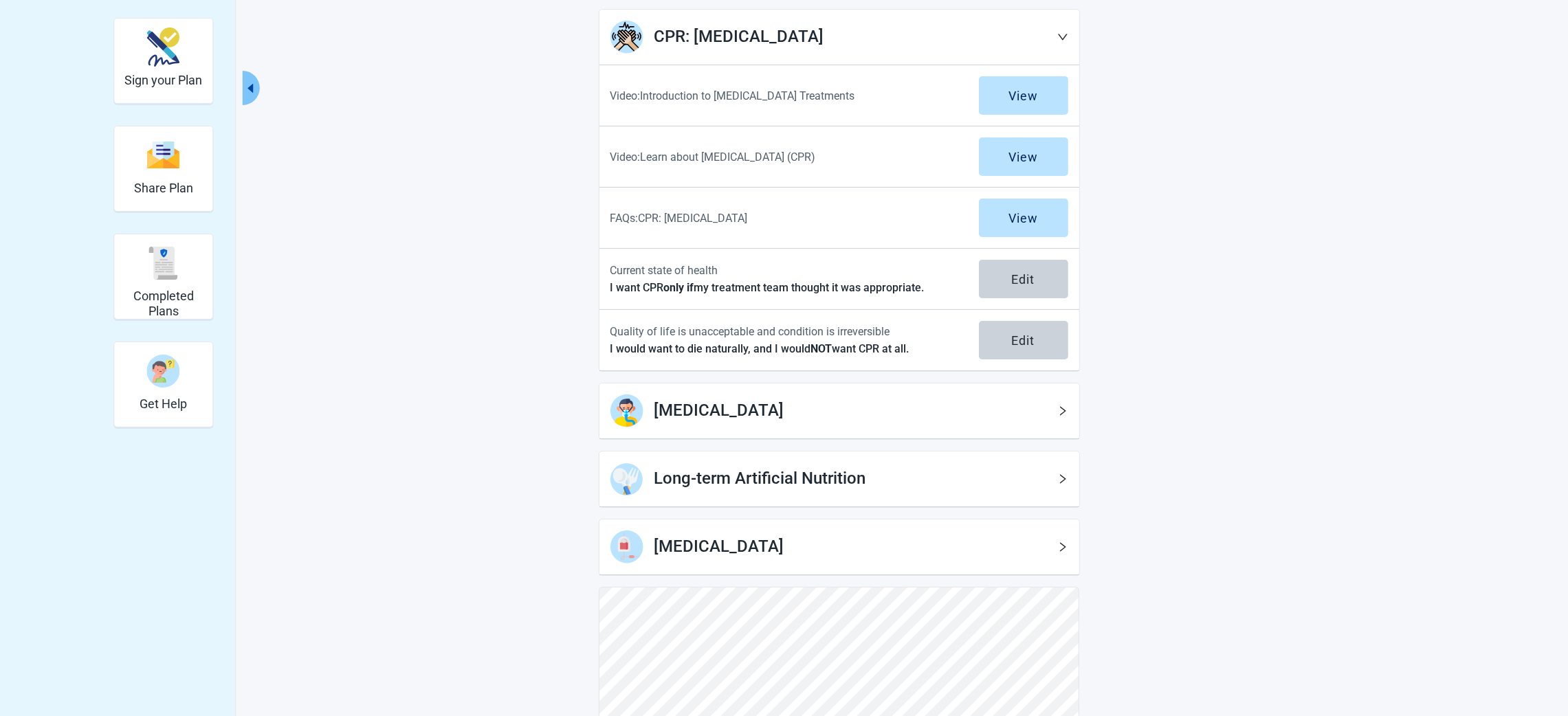
scroll to position [216, 0]
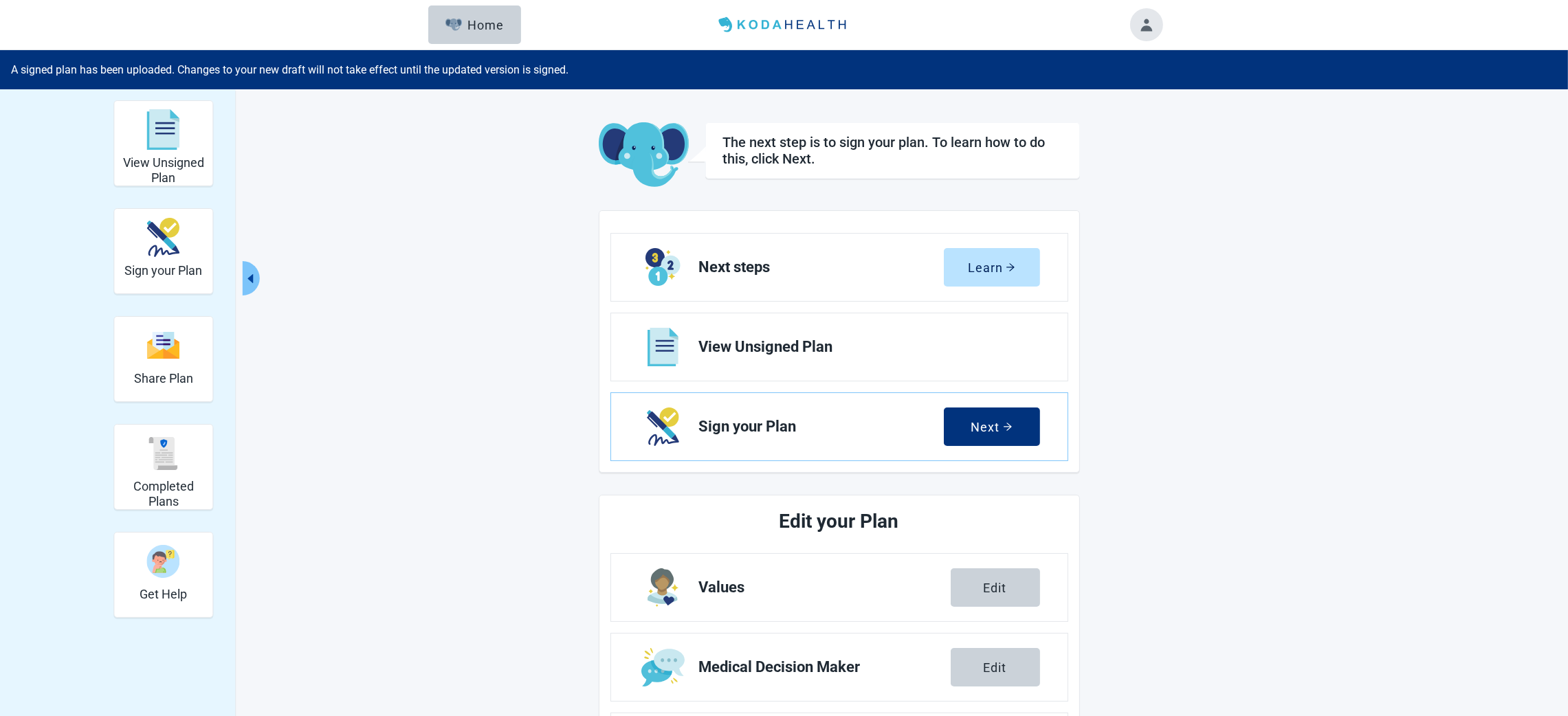
scroll to position [338, 0]
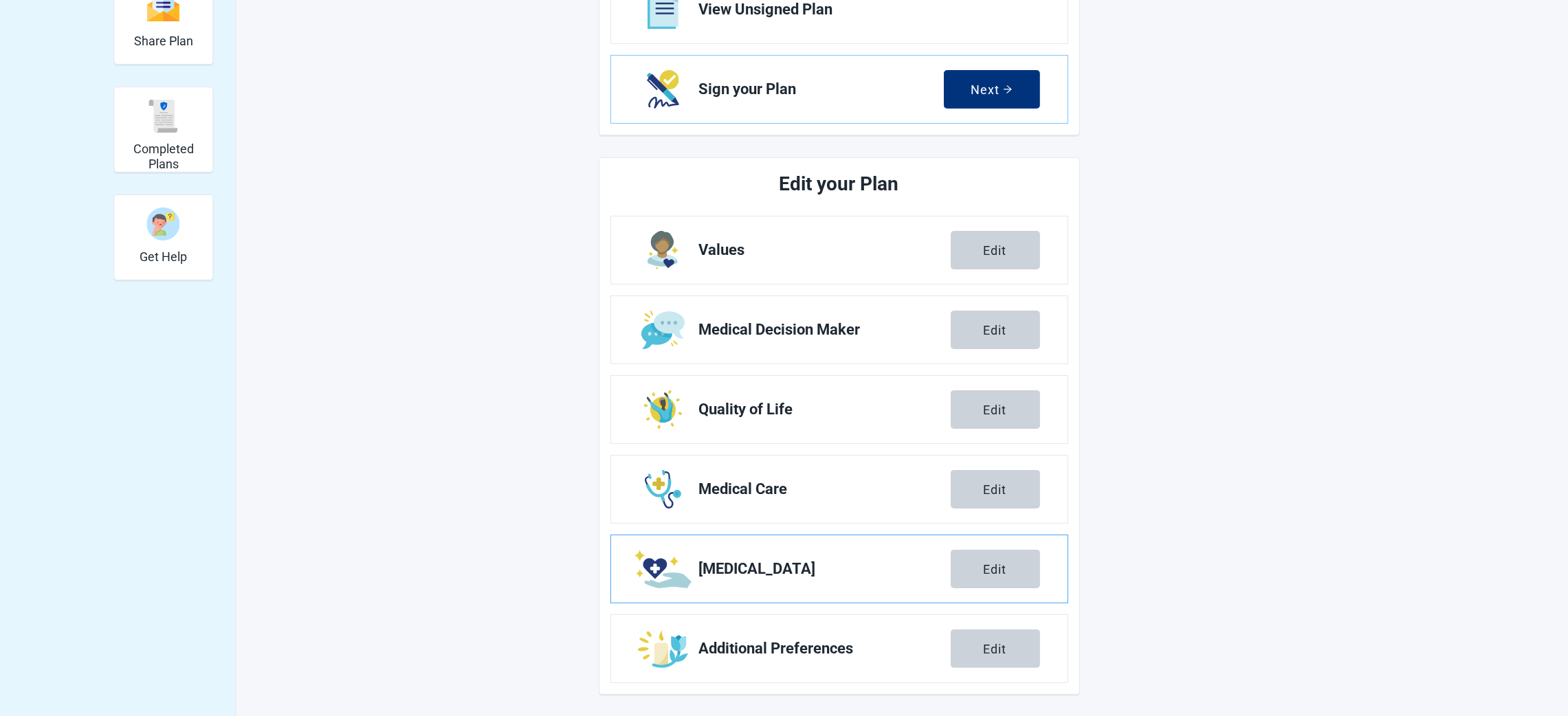
click at [744, 477] on span "Supportive Care" at bounding box center [825, 569] width 252 height 17
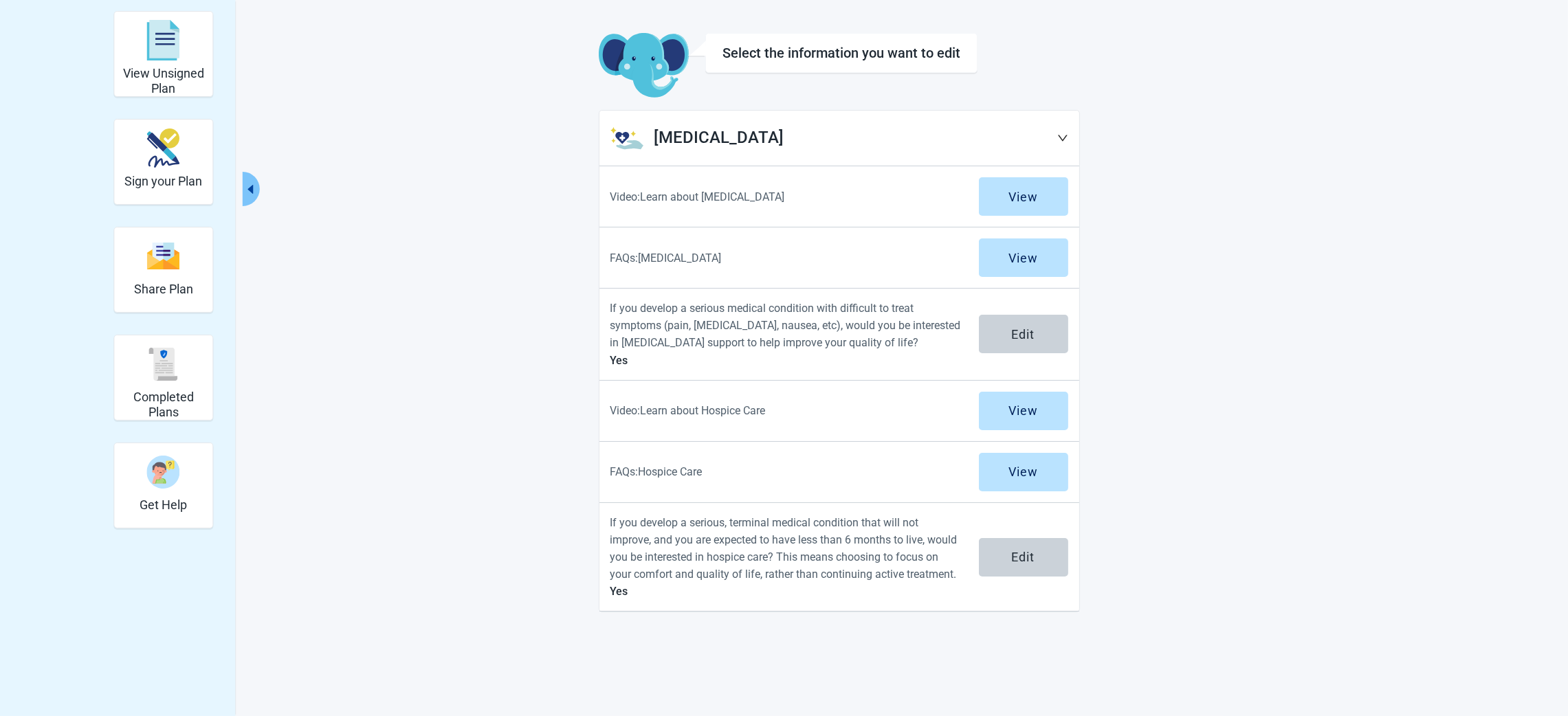
scroll to position [90, 0]
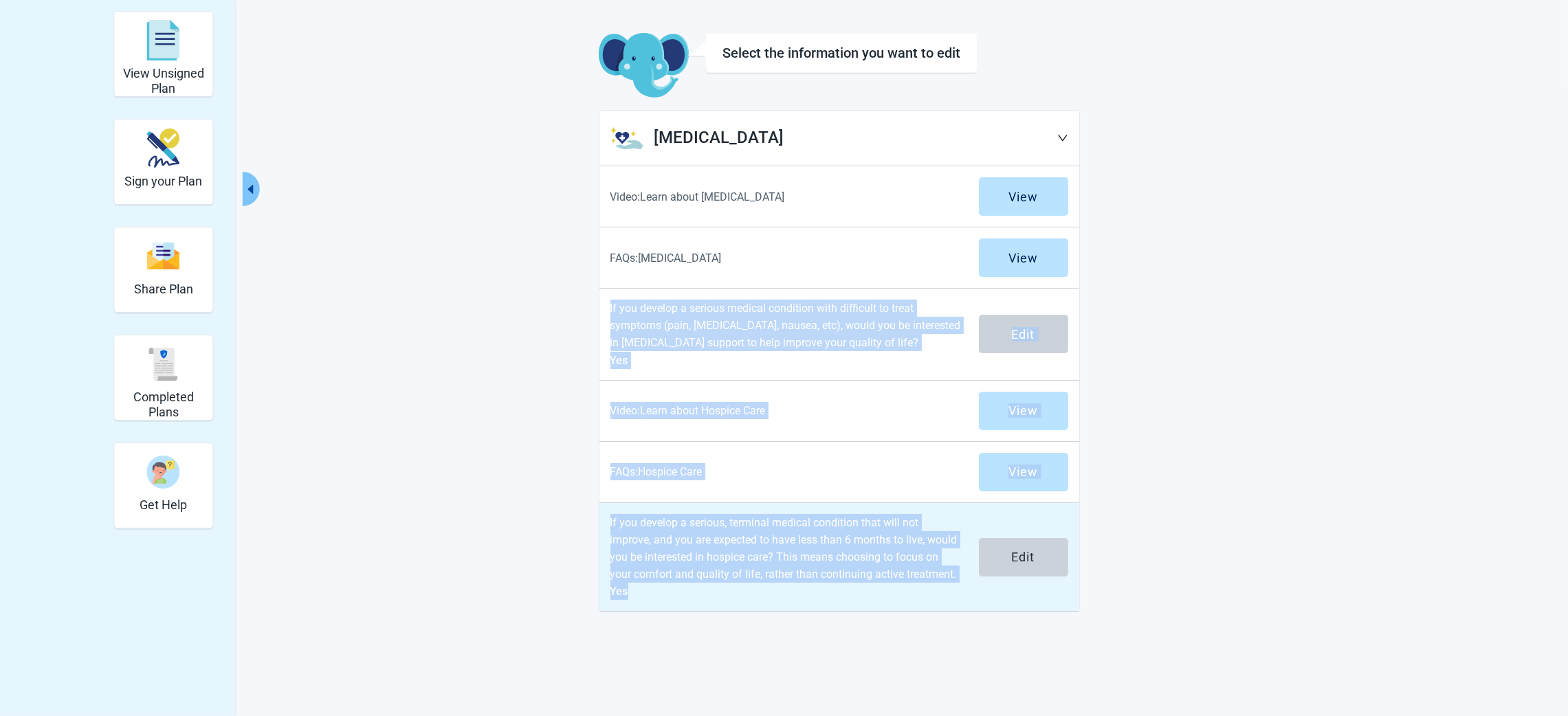
drag, startPoint x: 600, startPoint y: 292, endPoint x: 937, endPoint y: 595, distance: 453.2
click at [937, 477] on div "Supportive Care Video: Learn about Palliative Care View FAQs: Palliative Care V…" at bounding box center [839, 361] width 481 height 502
copy div "If you develop a serious medical condition with difficult to treat symptoms (pa…"
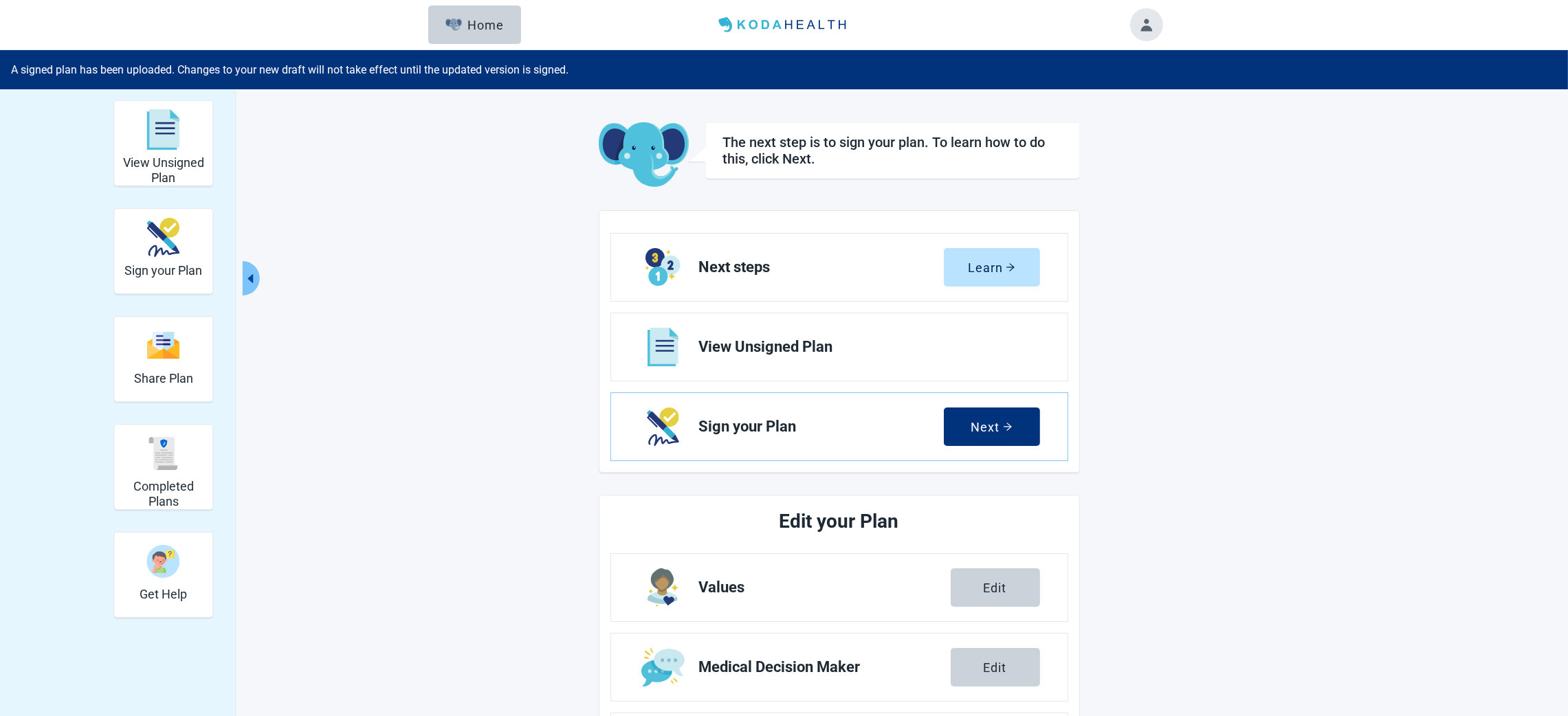
click at [1045, 20] on button "Toggle account menu" at bounding box center [1146, 24] width 33 height 33
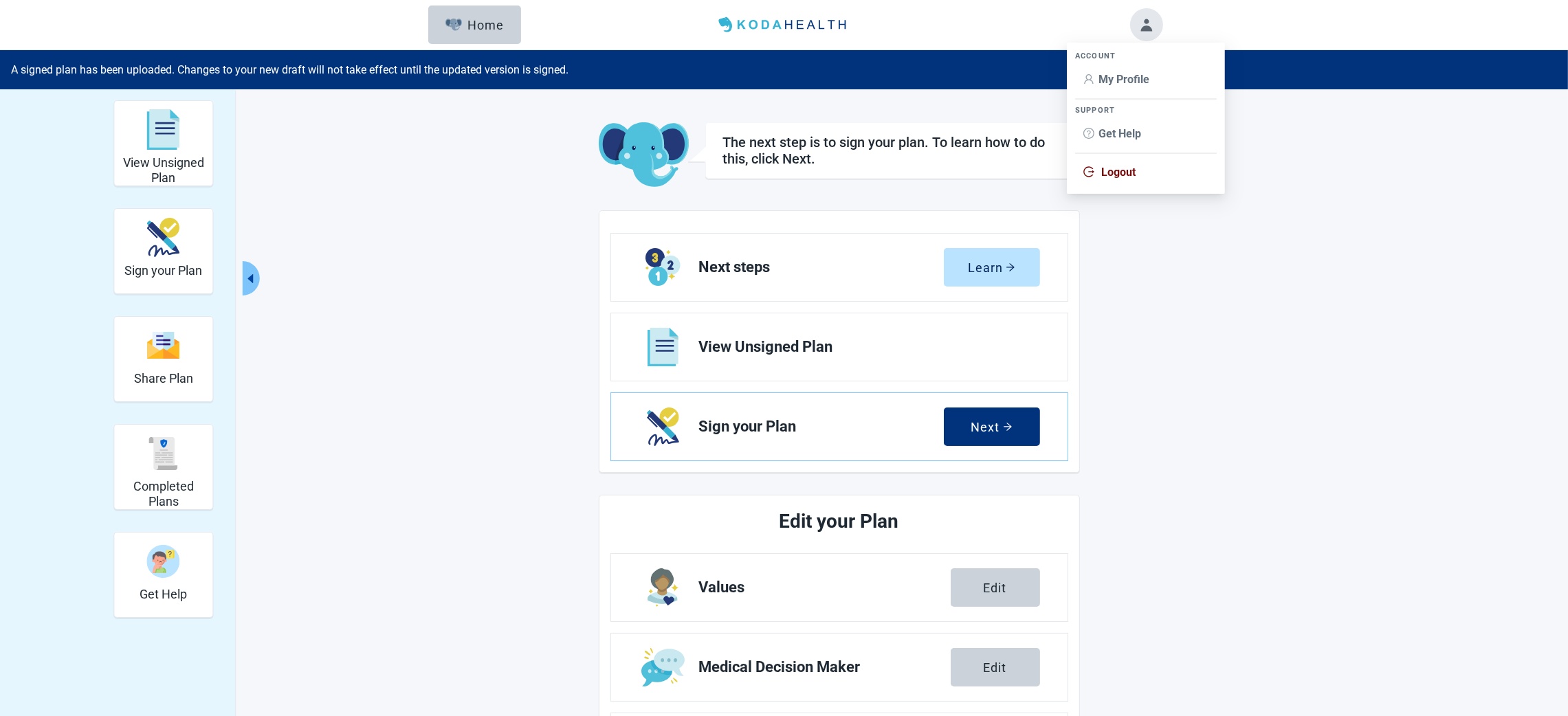
click at [1045, 169] on span "Logout" at bounding box center [1119, 173] width 34 height 13
